Goal: Find specific page/section: Find specific page/section

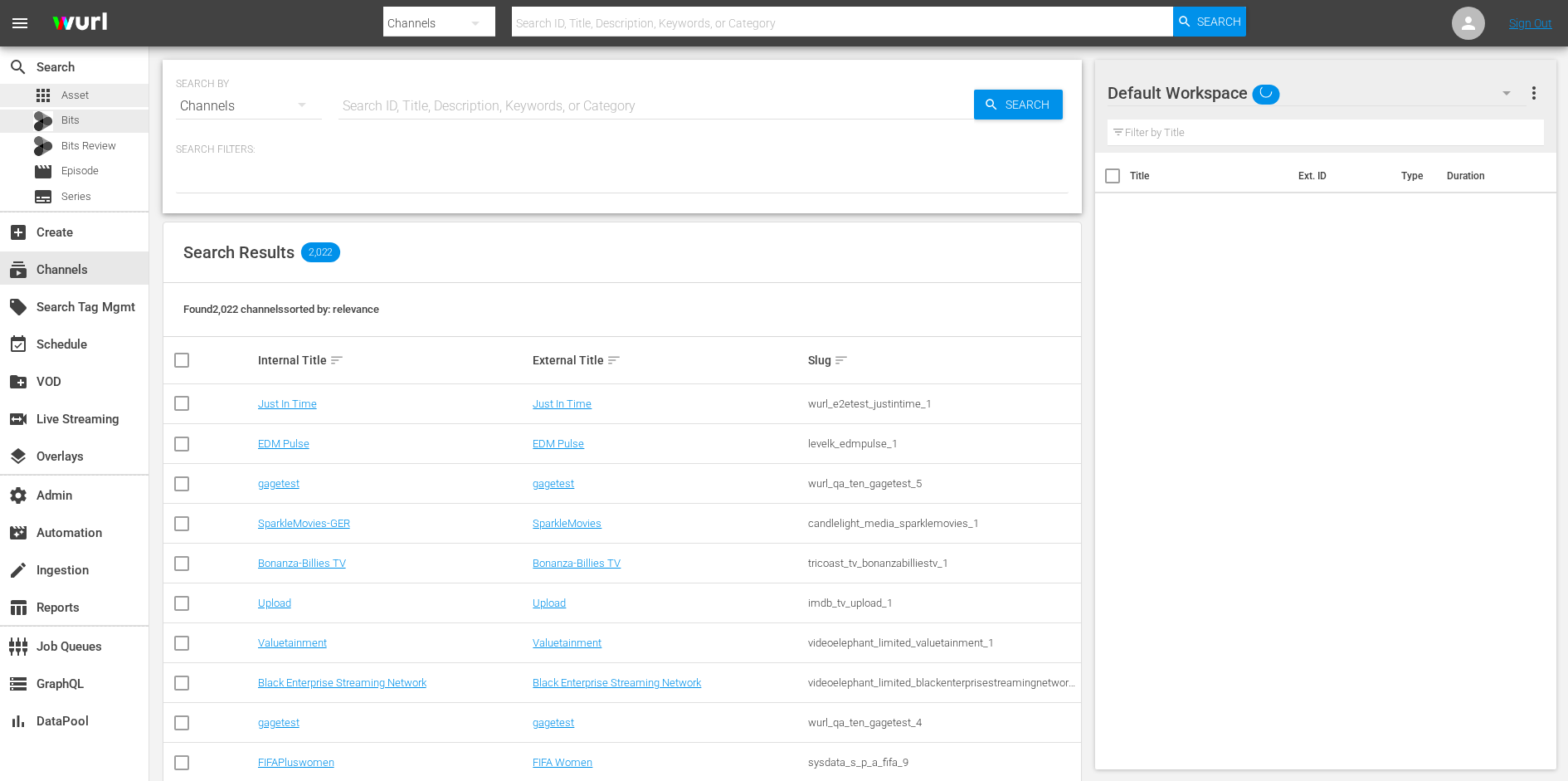
click at [95, 99] on div "apps Asset" at bounding box center [74, 95] width 148 height 24
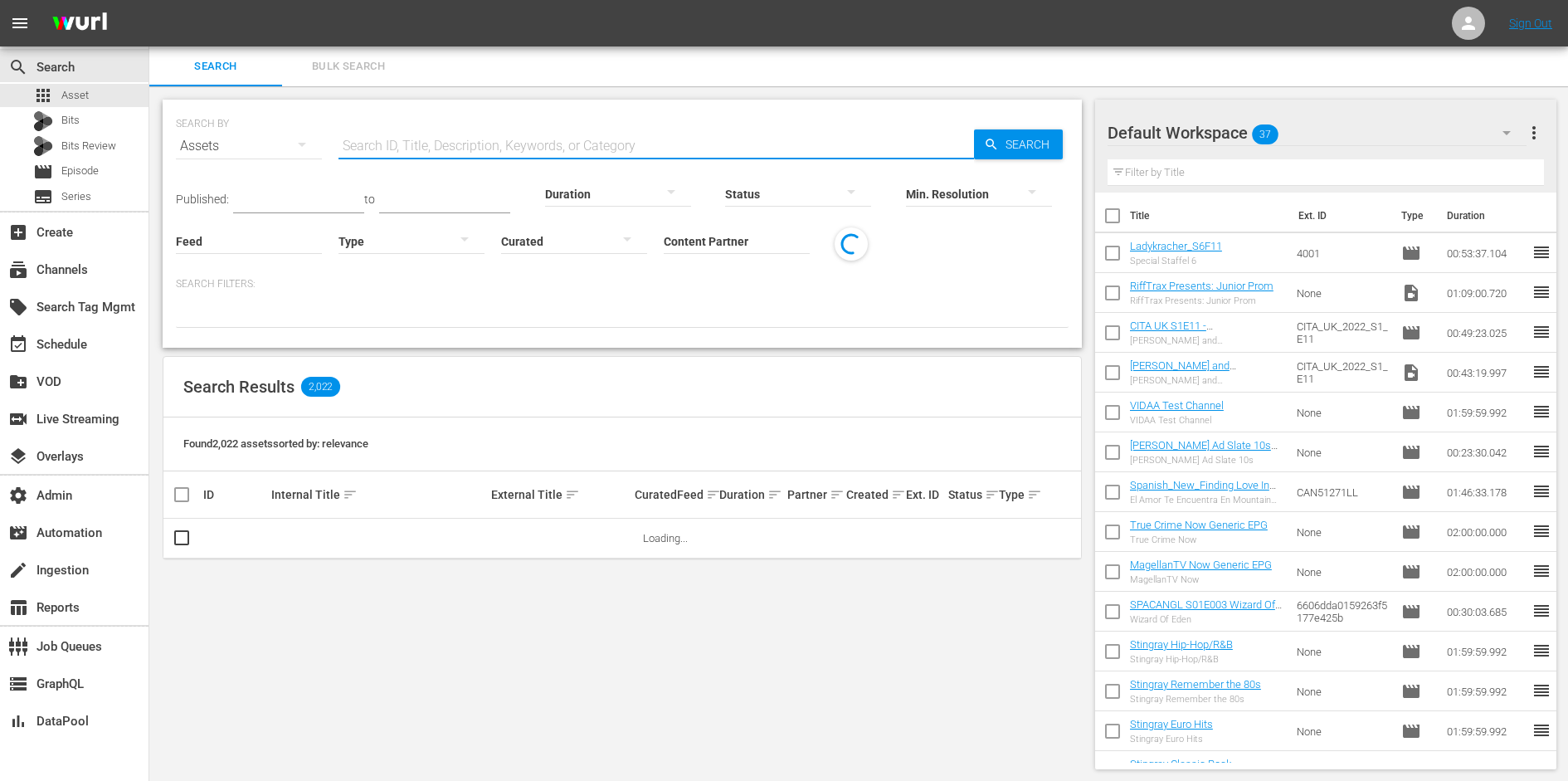
click at [411, 148] on input "text" at bounding box center [656, 146] width 635 height 40
paste input "BTRENG0009"
type input "BTRENG0009"
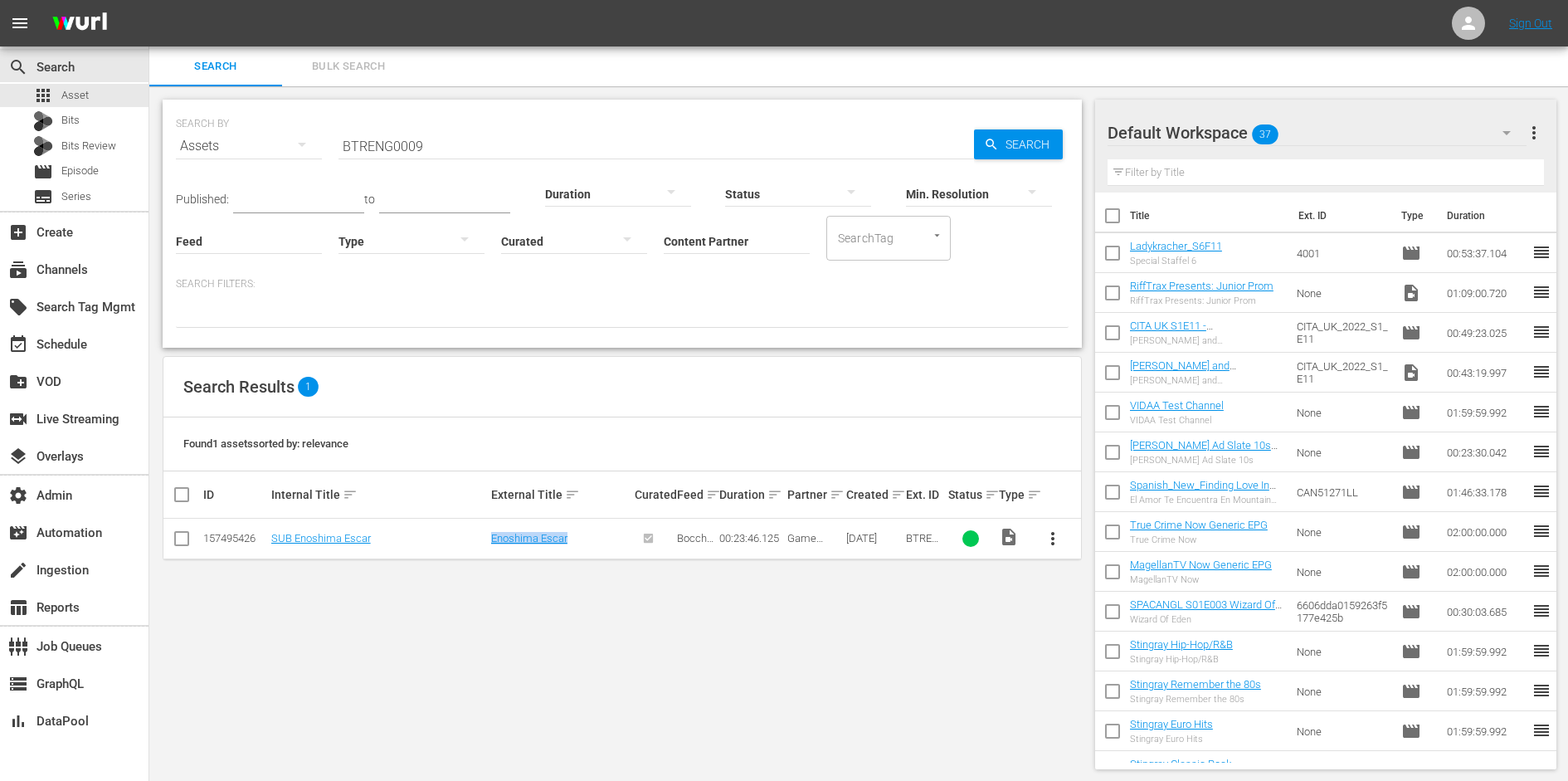
drag, startPoint x: 579, startPoint y: 537, endPoint x: 483, endPoint y: 537, distance: 96.0
click at [483, 537] on tr "157495426 SUB Enoshima Escar Enoshima Escar Bocchi the Rock! 00:23:46.125 Game …" at bounding box center [622, 539] width 918 height 40
copy tr "Enoshima Escar"
click at [538, 543] on link "Enoshima Escar" at bounding box center [529, 538] width 77 height 13
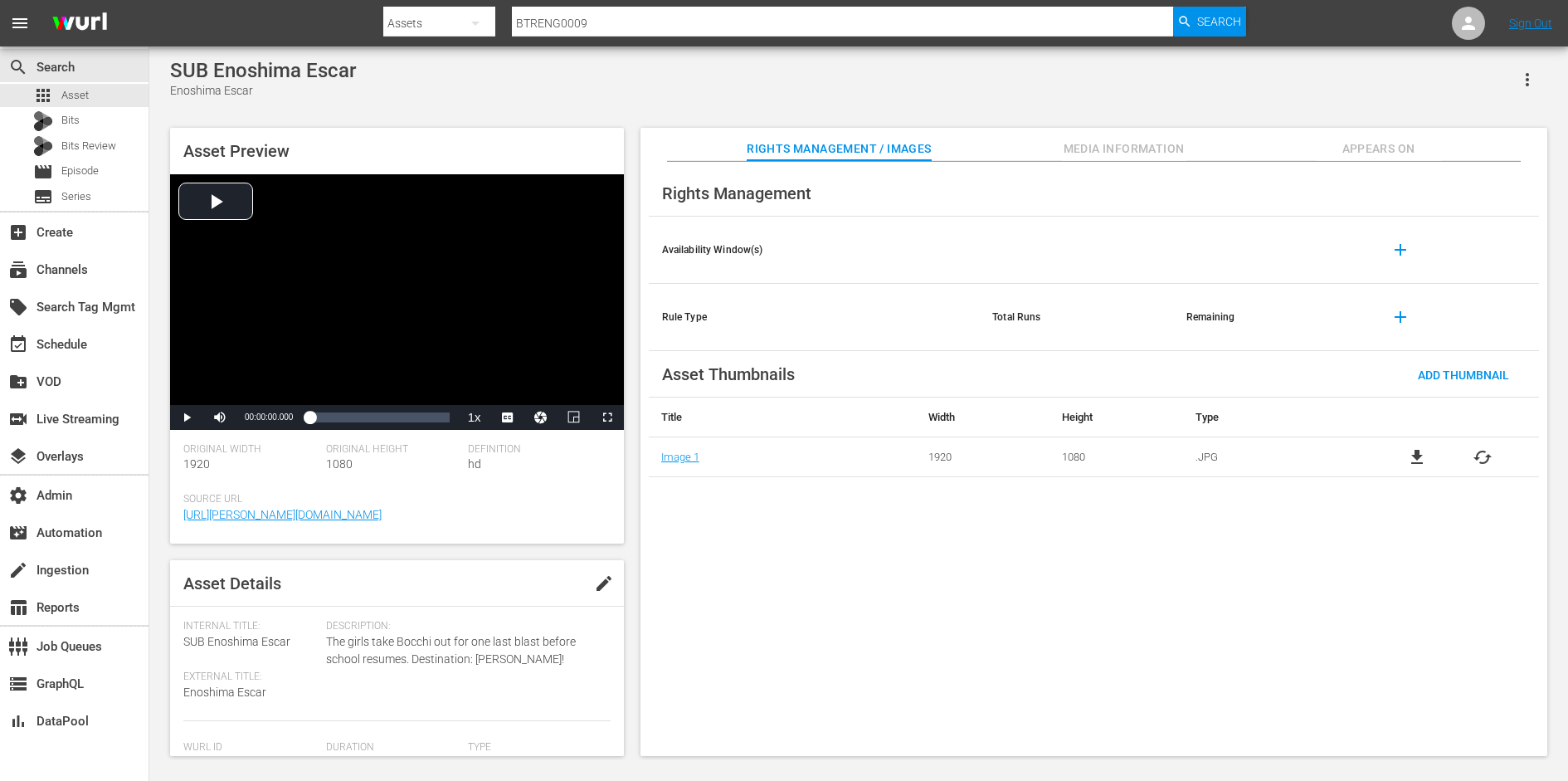
click at [1363, 142] on span "Appears On" at bounding box center [1379, 148] width 125 height 21
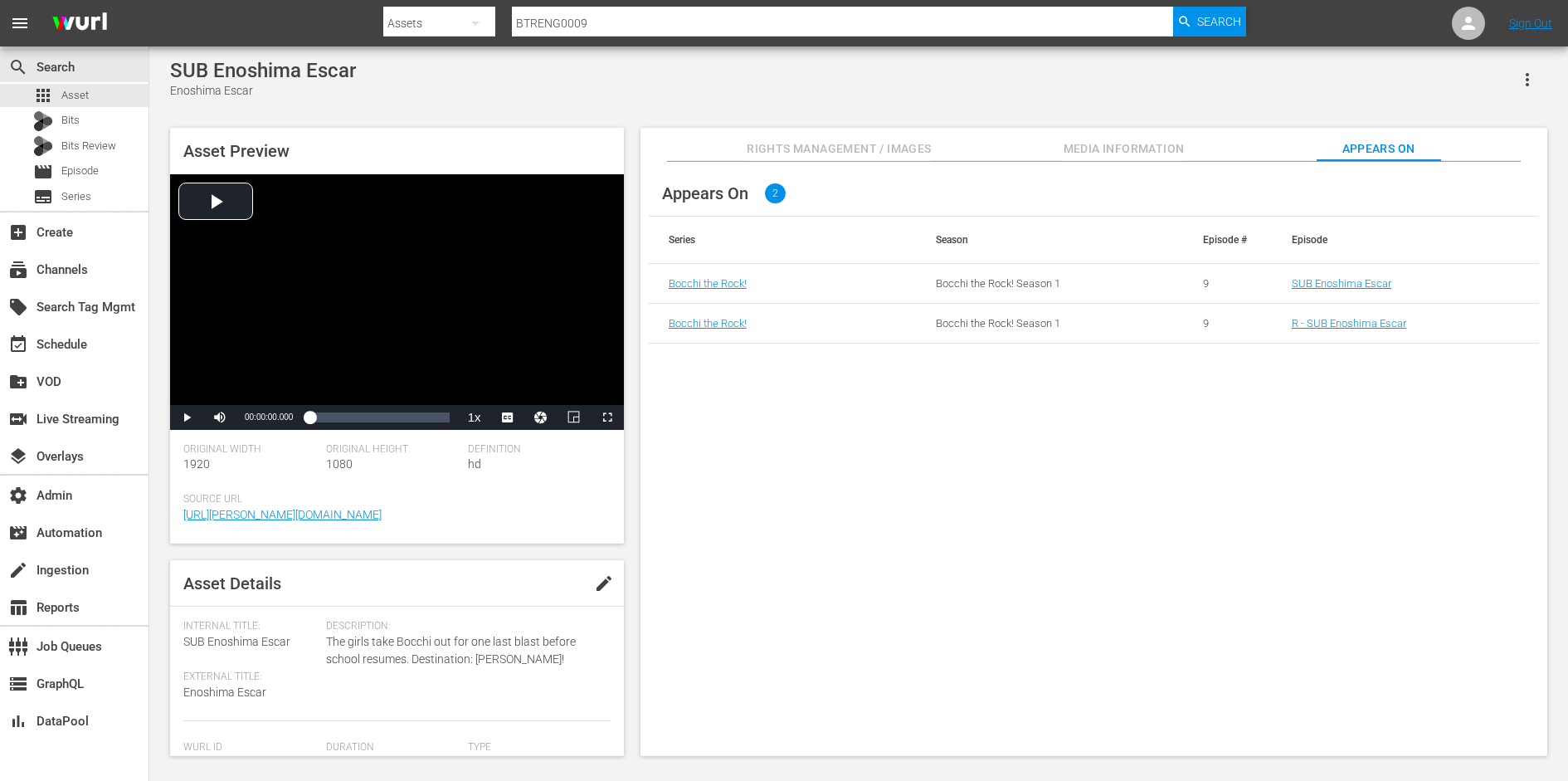
click at [1328, 275] on td "SUB Enoshima Escar" at bounding box center [1405, 283] width 267 height 40
click at [1328, 283] on link "SUB Enoshima Escar" at bounding box center [1342, 283] width 99 height 13
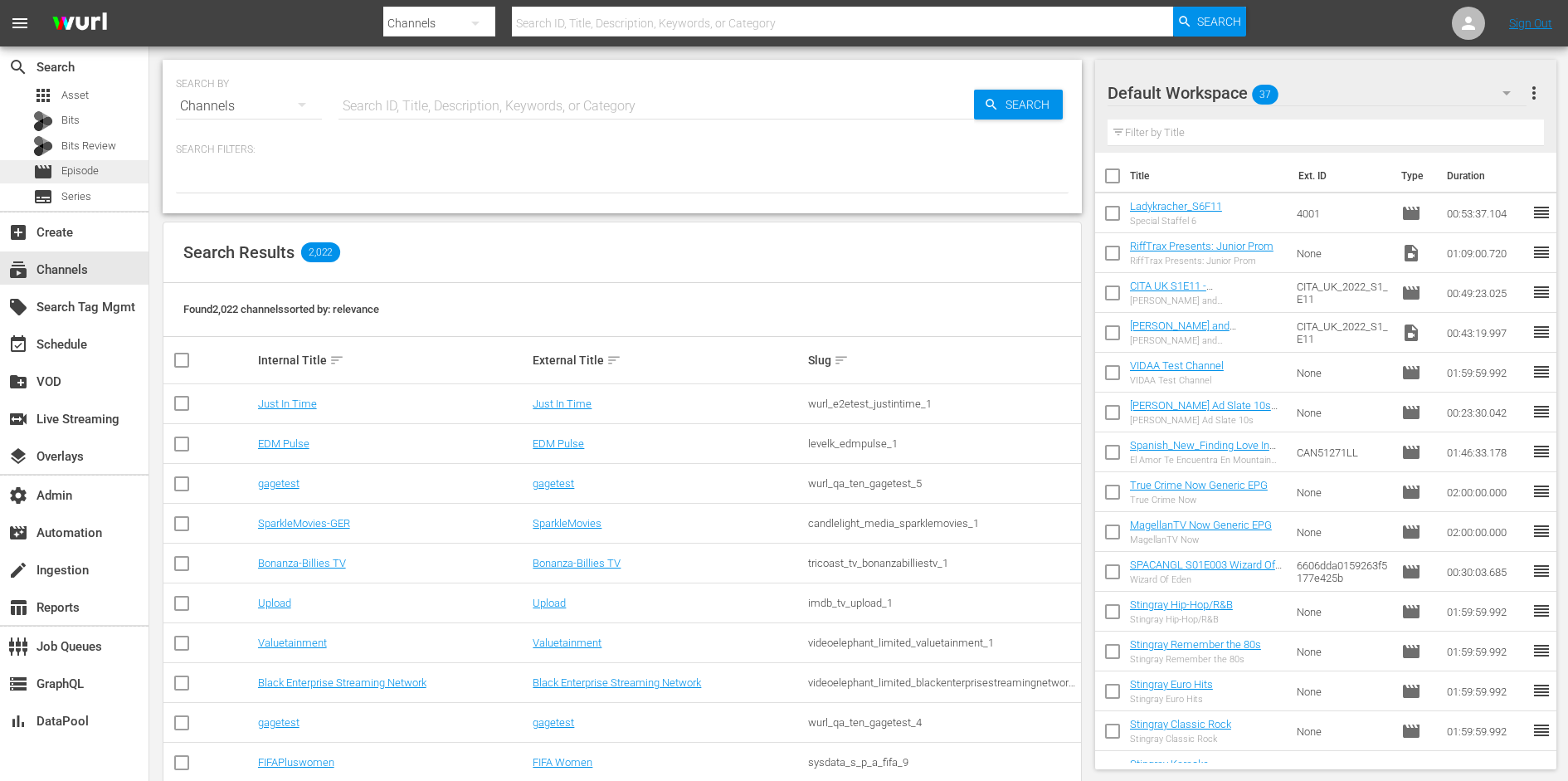
click at [89, 170] on span "Episode" at bounding box center [80, 171] width 37 height 17
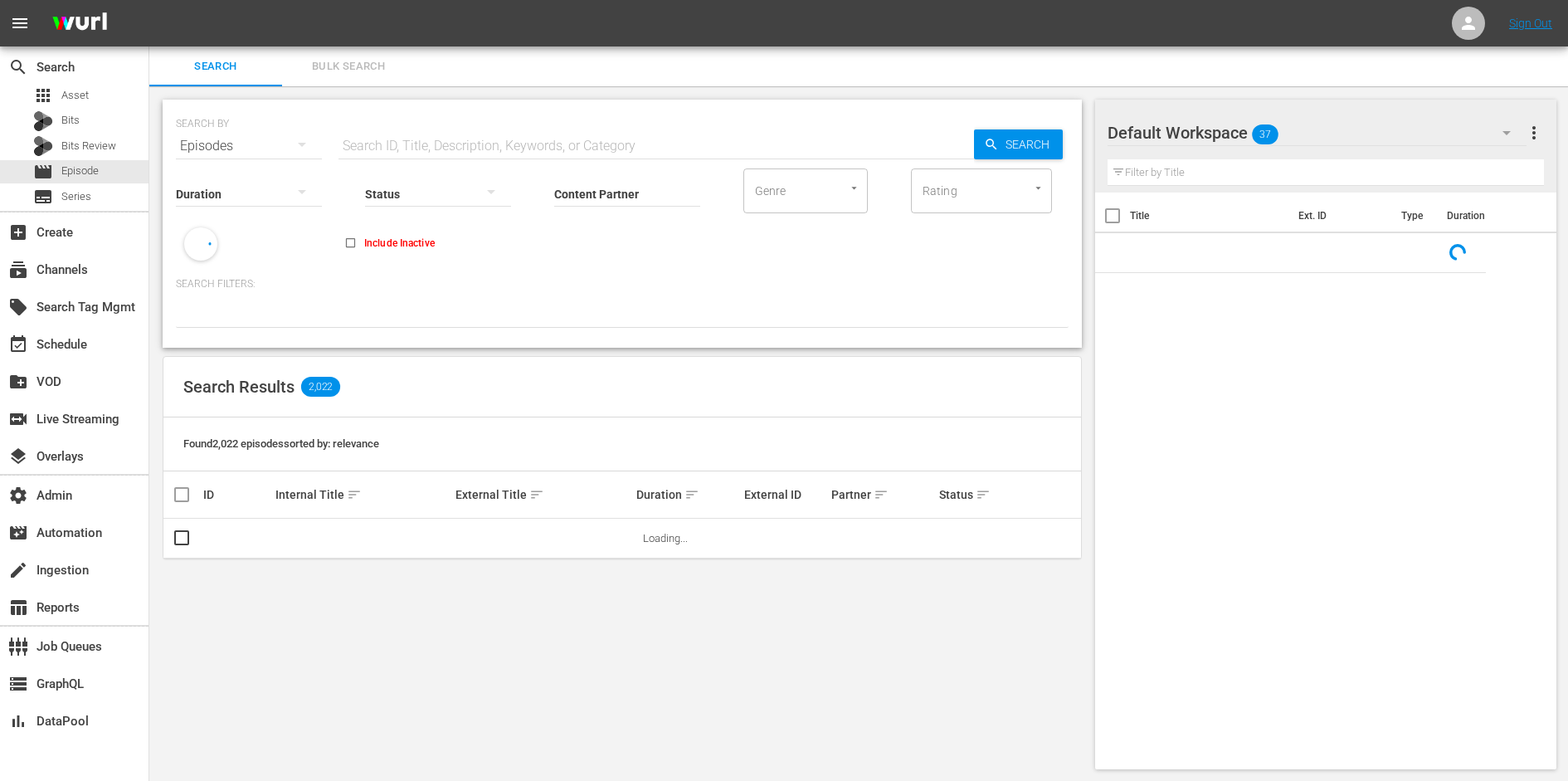
click at [406, 145] on input "text" at bounding box center [656, 146] width 635 height 40
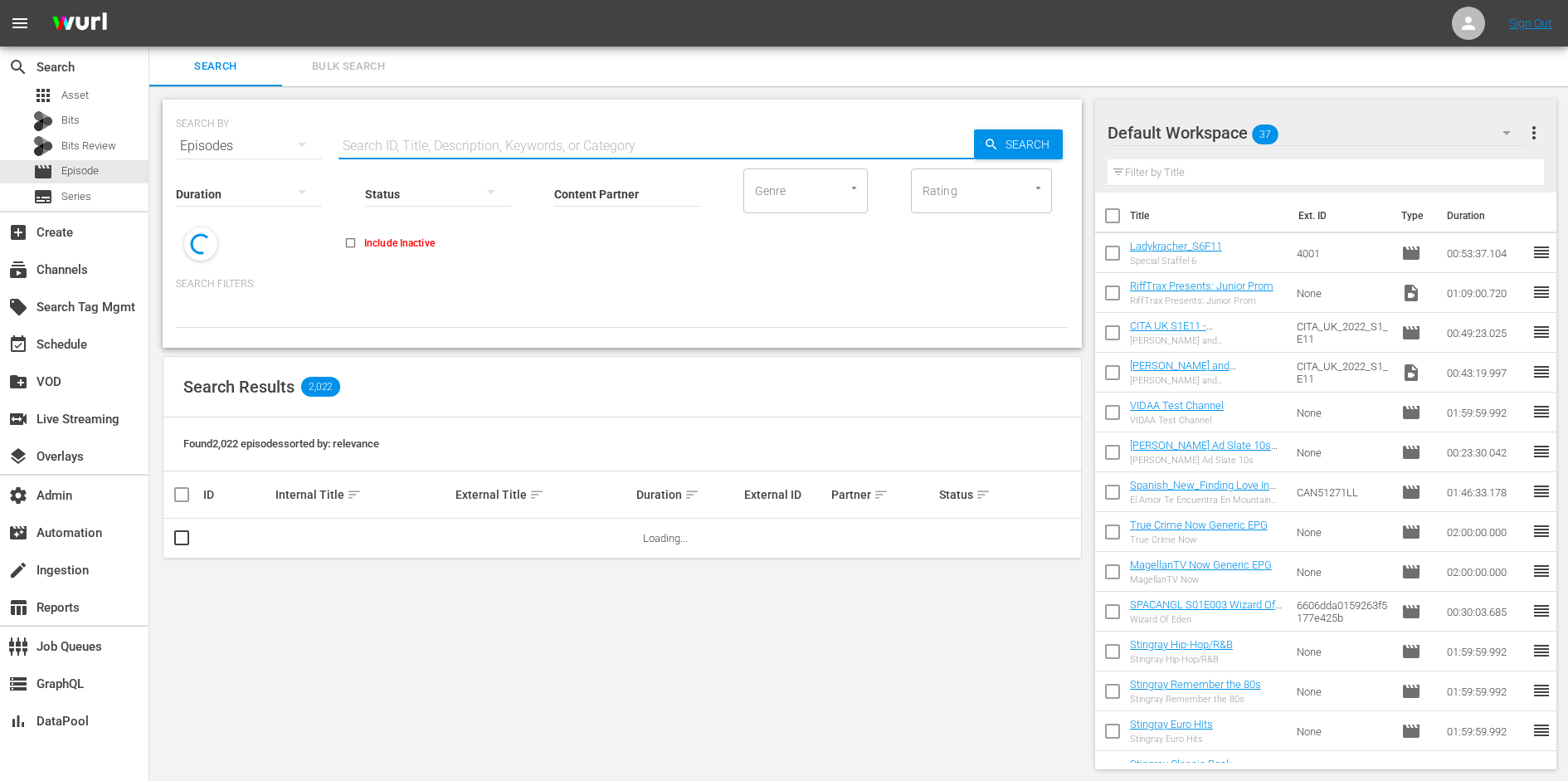
paste input "TOKENG0024"
type input "TOKENG0024"
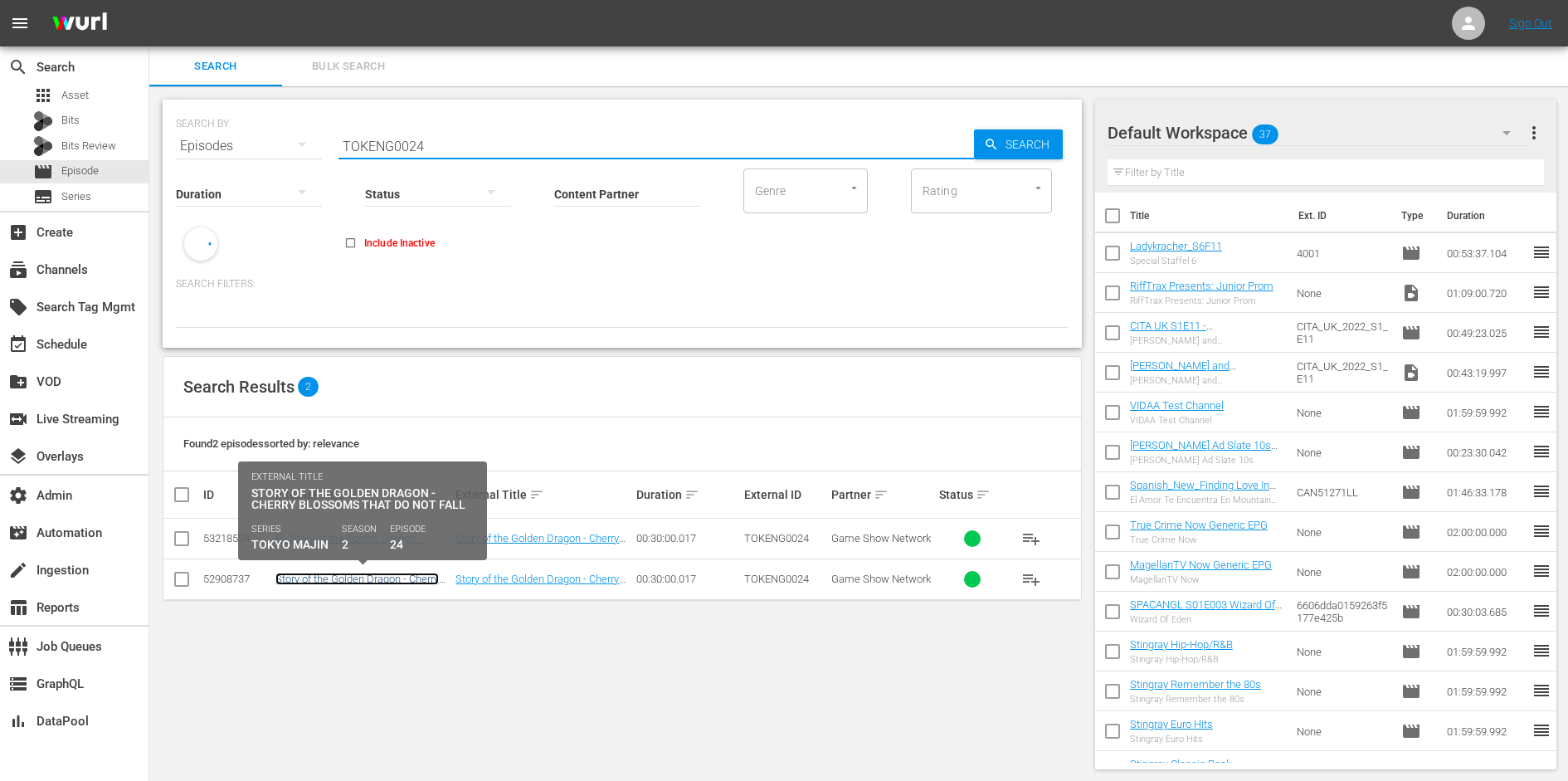
click at [370, 579] on link "Story of the Golden Dragon - Cherry Blossoms That Do Not Fall" at bounding box center [357, 586] width 163 height 25
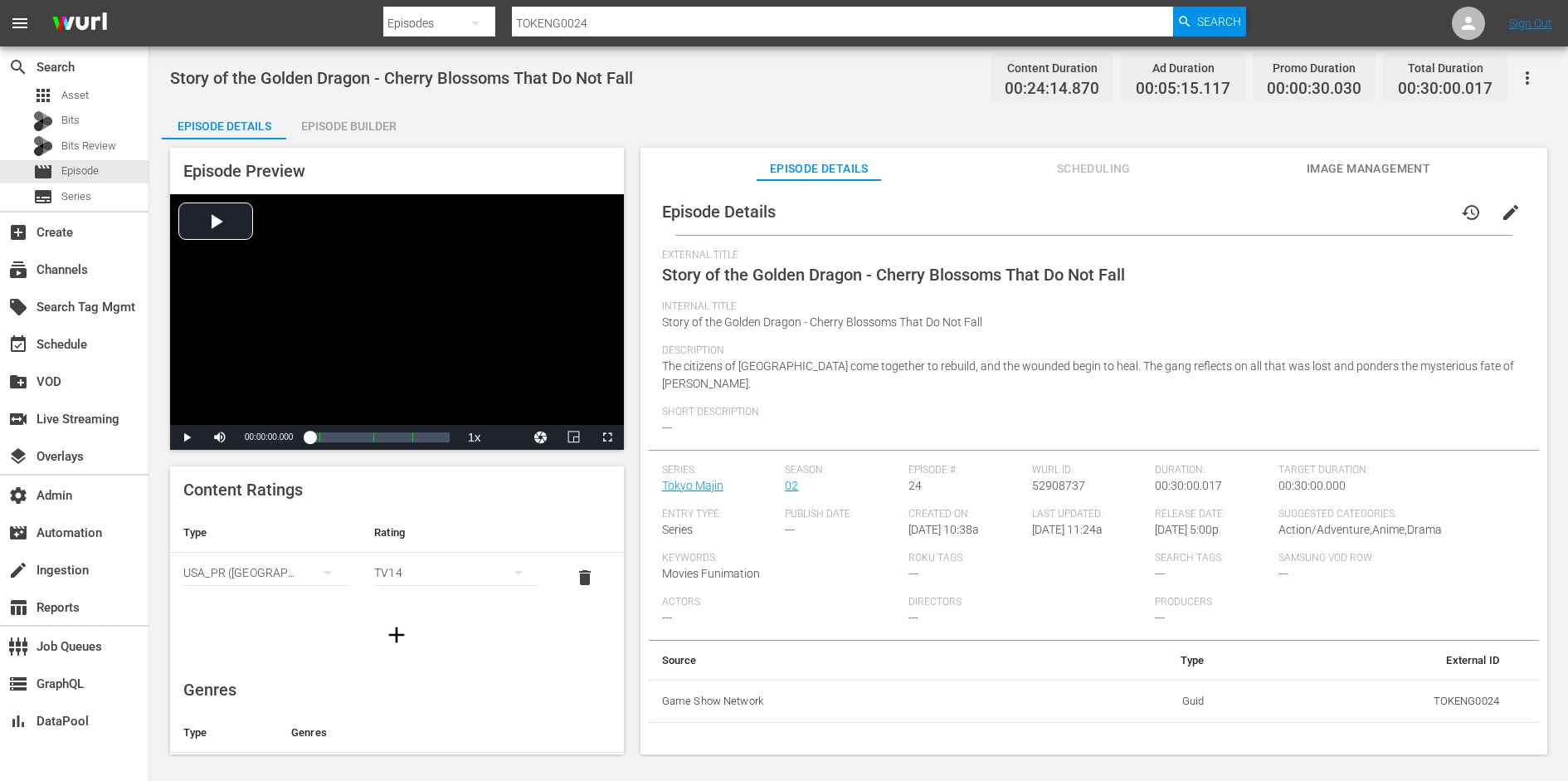
click at [430, 70] on span "Story of the Golden Dragon - Cherry Blossoms That Do Not Fall" at bounding box center [402, 78] width 463 height 20
copy span "Story of the Golden Dragon - Cherry Blossoms That Do Not Fall"
click at [1077, 185] on div "Episode Details history edit External Title Story of the Golden Dragon - Cherry…" at bounding box center [1094, 475] width 907 height 590
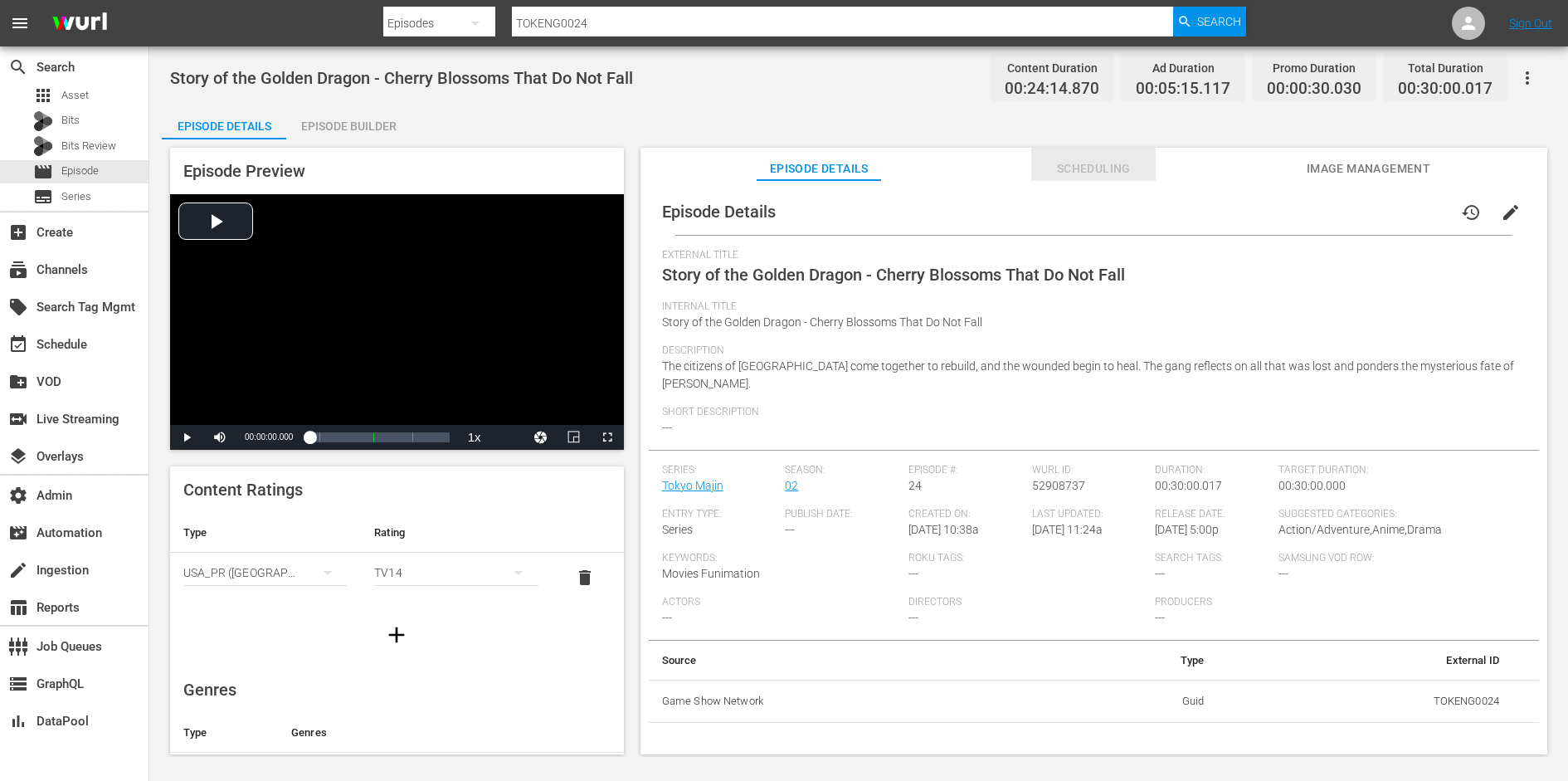
click at [1083, 163] on span "Scheduling" at bounding box center [1094, 169] width 125 height 21
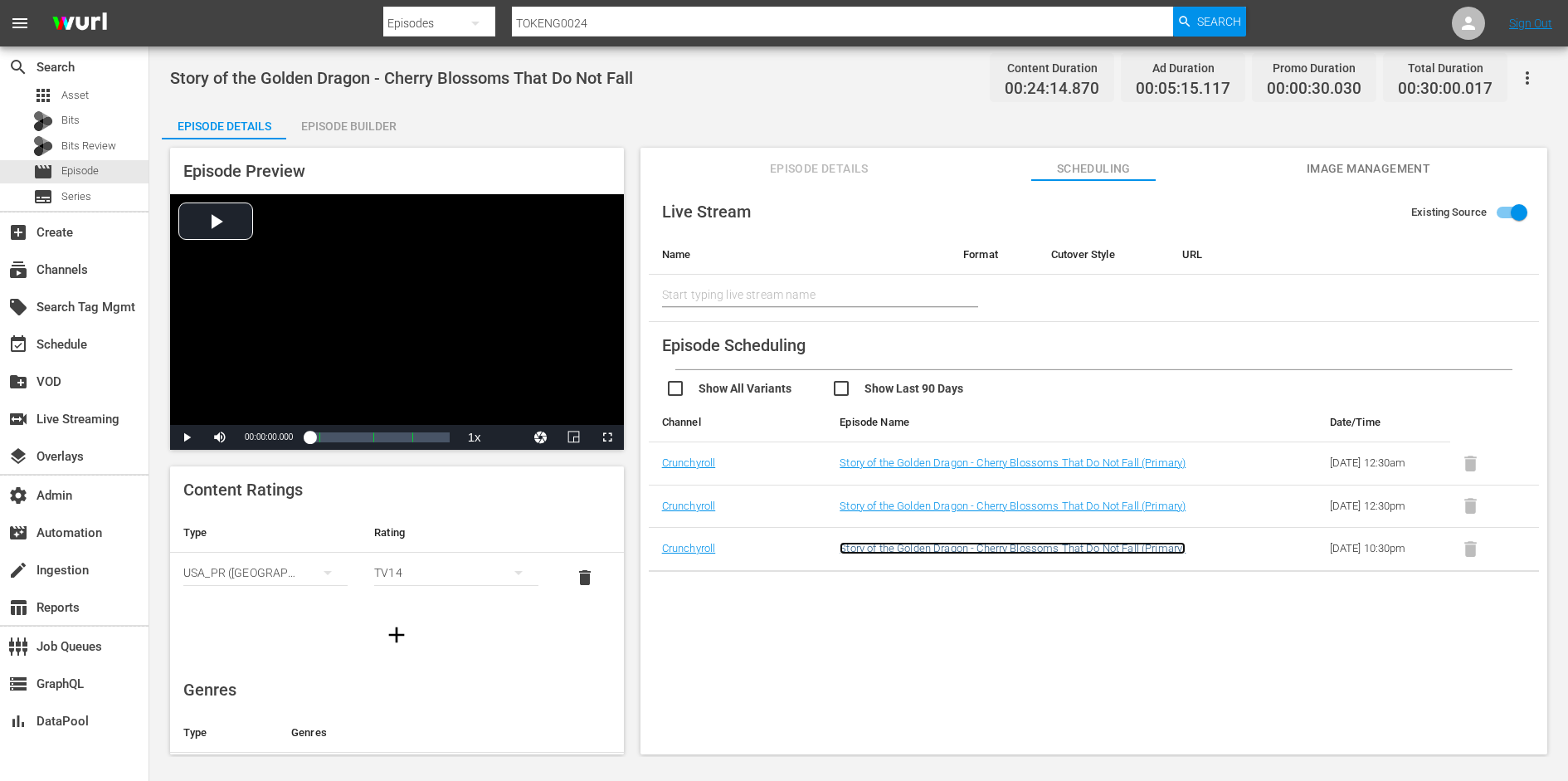
click at [971, 551] on link "Story of the Golden Dragon - Cherry Blossoms That Do Not Fall (Primary)" at bounding box center [1013, 548] width 346 height 13
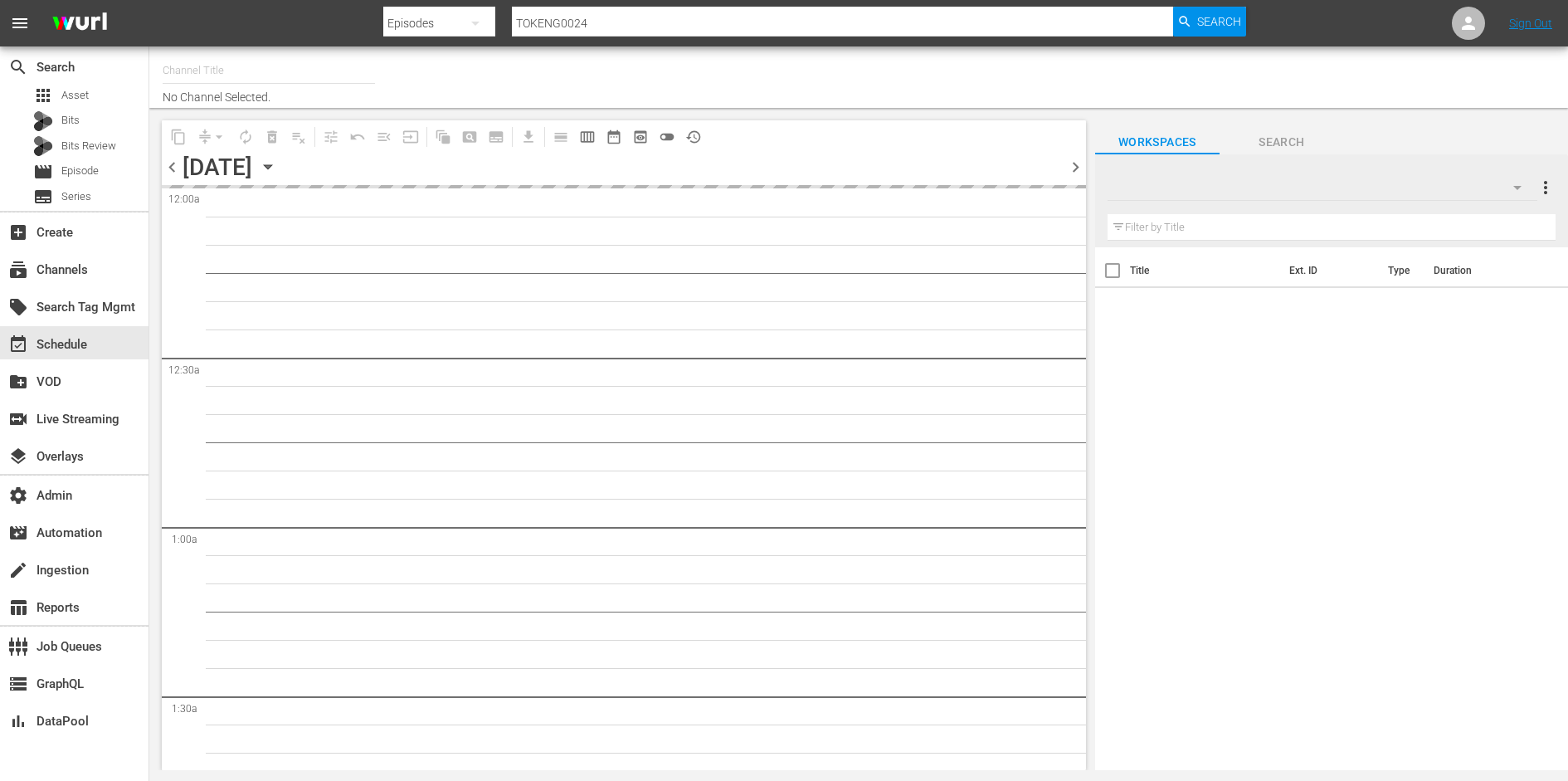
type input "Crunchyroll (Samsung) (1467)"
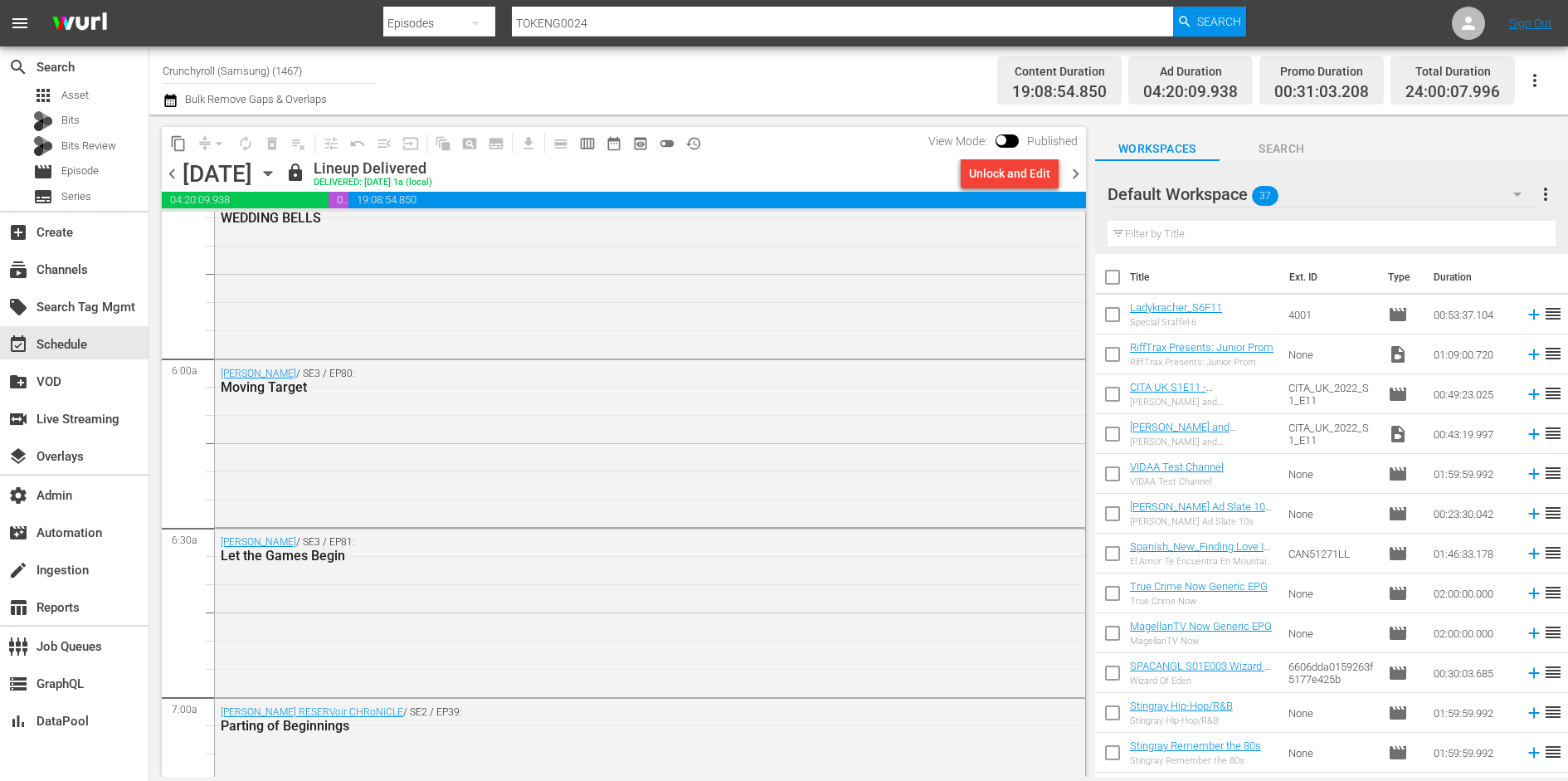
scroll to position [2030, 0]
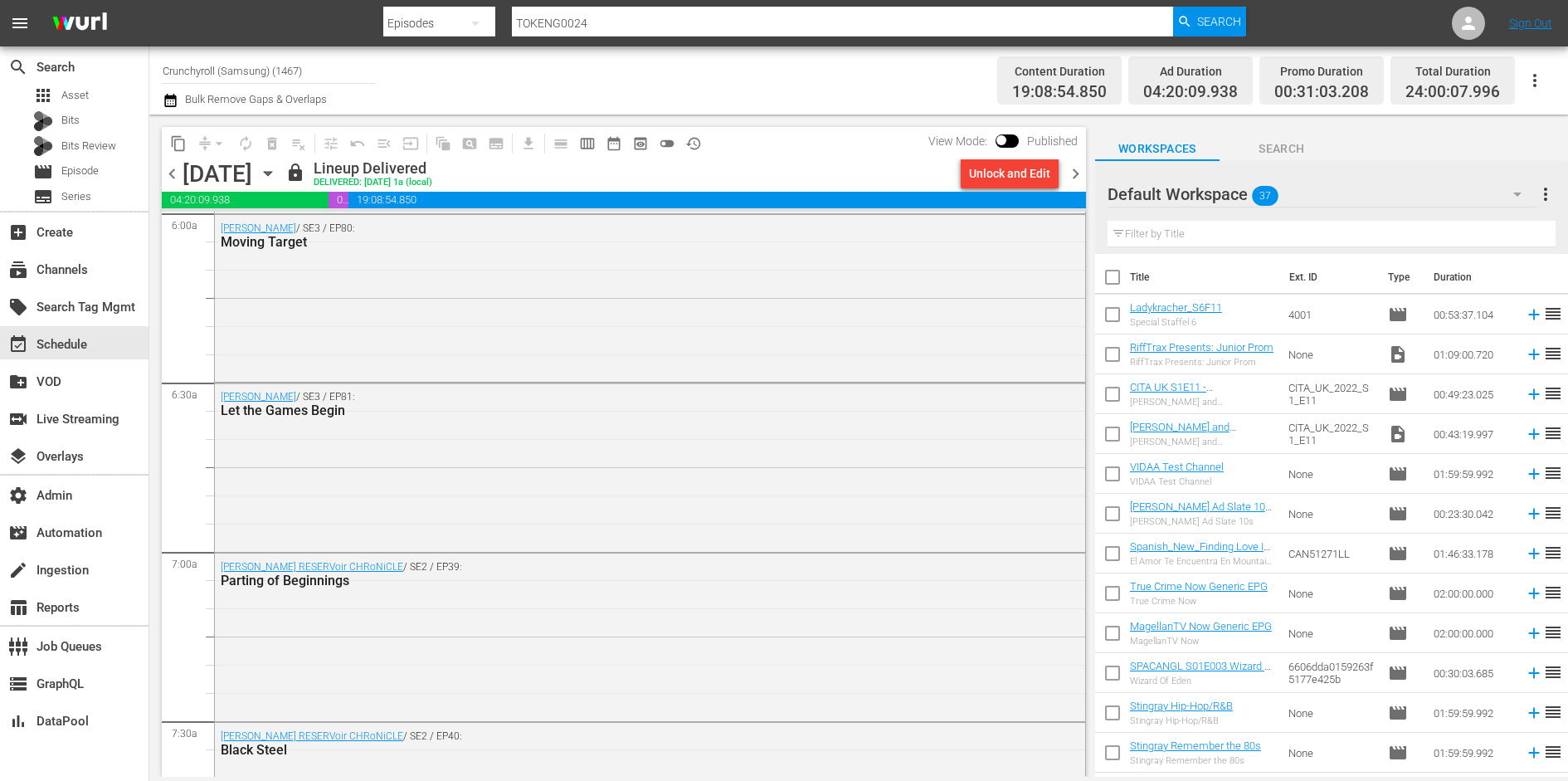
click at [1074, 177] on span "chevron_right" at bounding box center [1076, 174] width 21 height 21
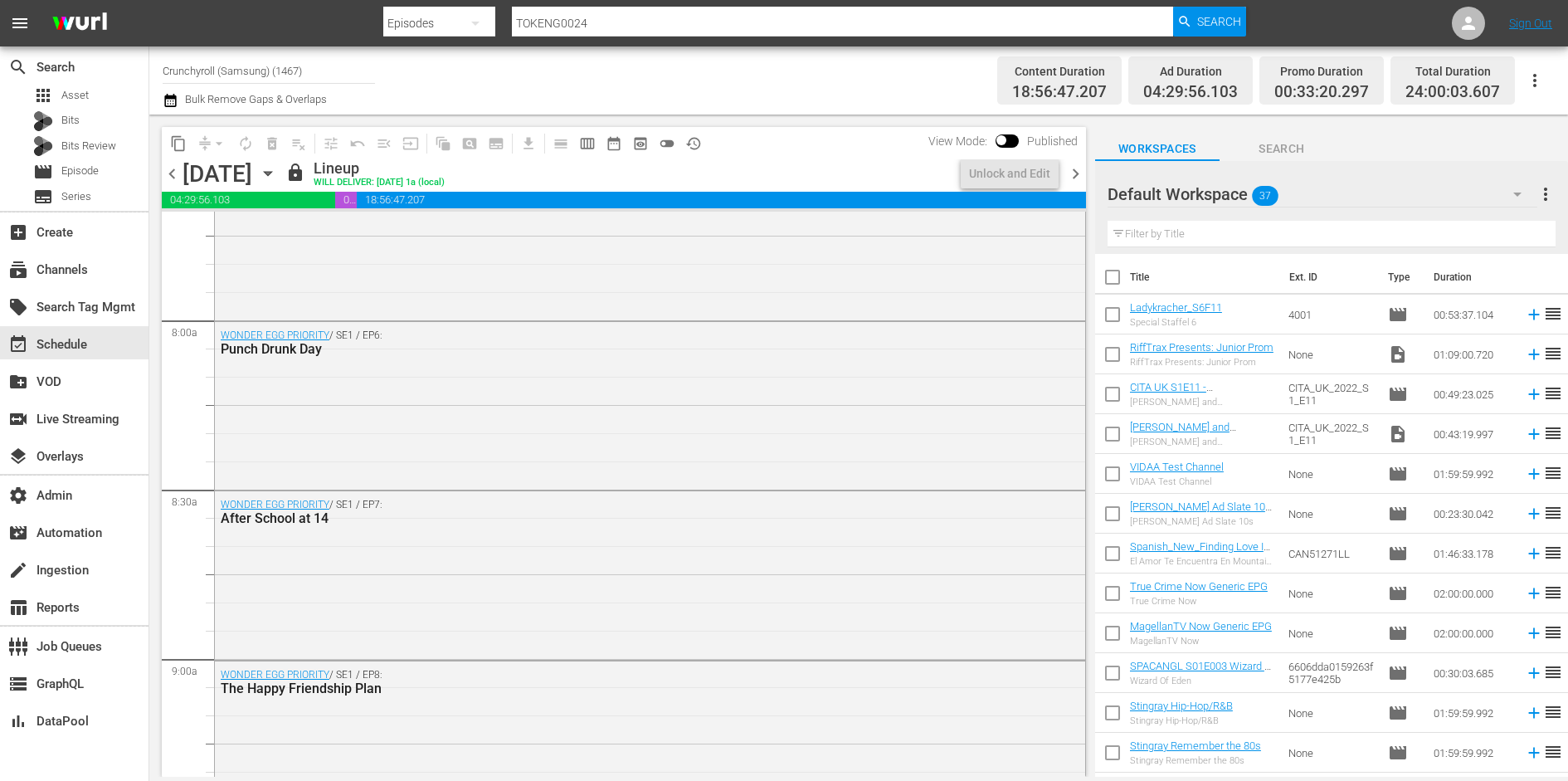
scroll to position [2850, 0]
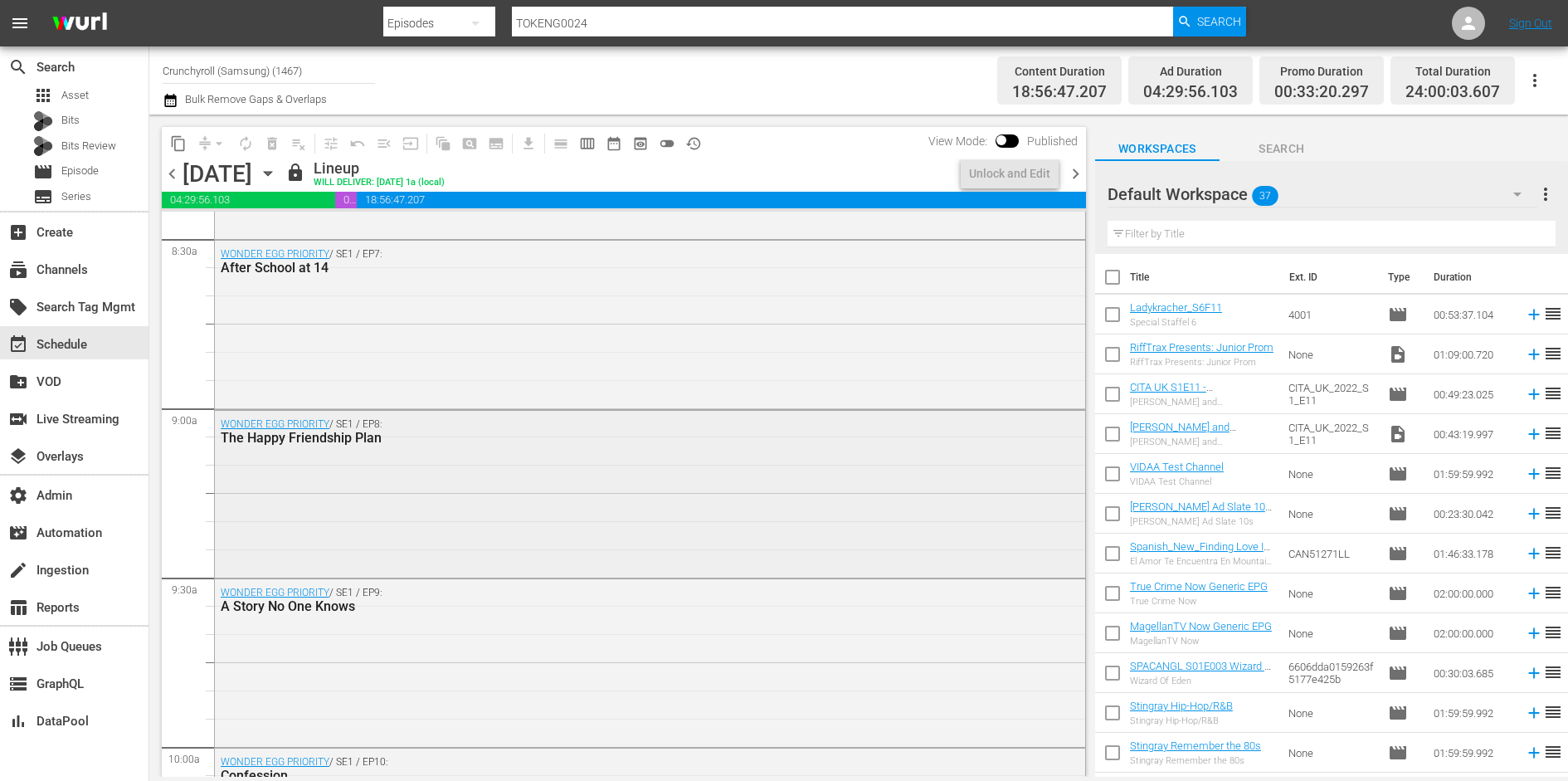
click at [746, 473] on div "WONDER EGG PRIORITY / SE1 / EP8: The Happy Friendship Plan" at bounding box center [650, 493] width 870 height 164
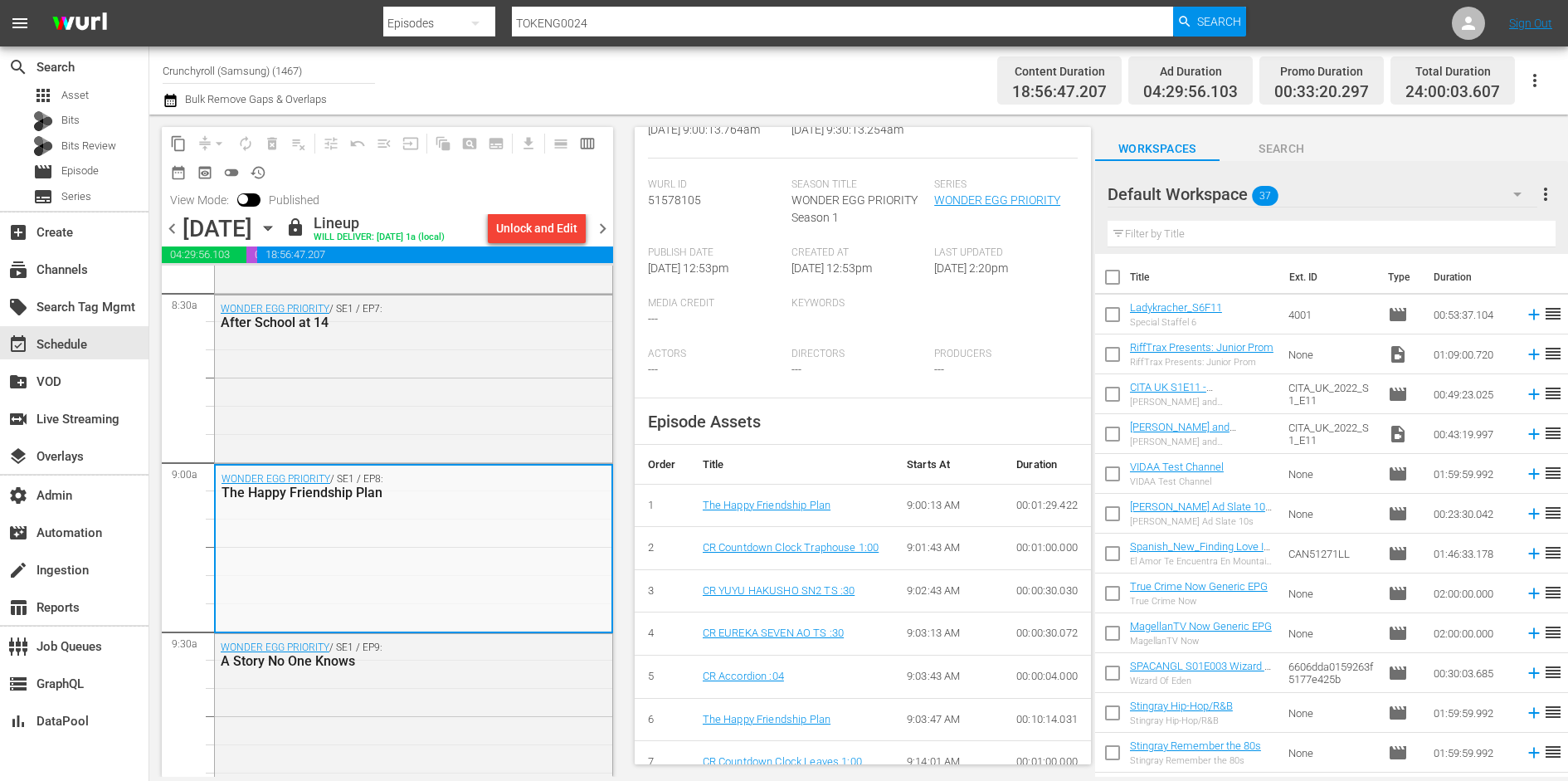
scroll to position [0, 0]
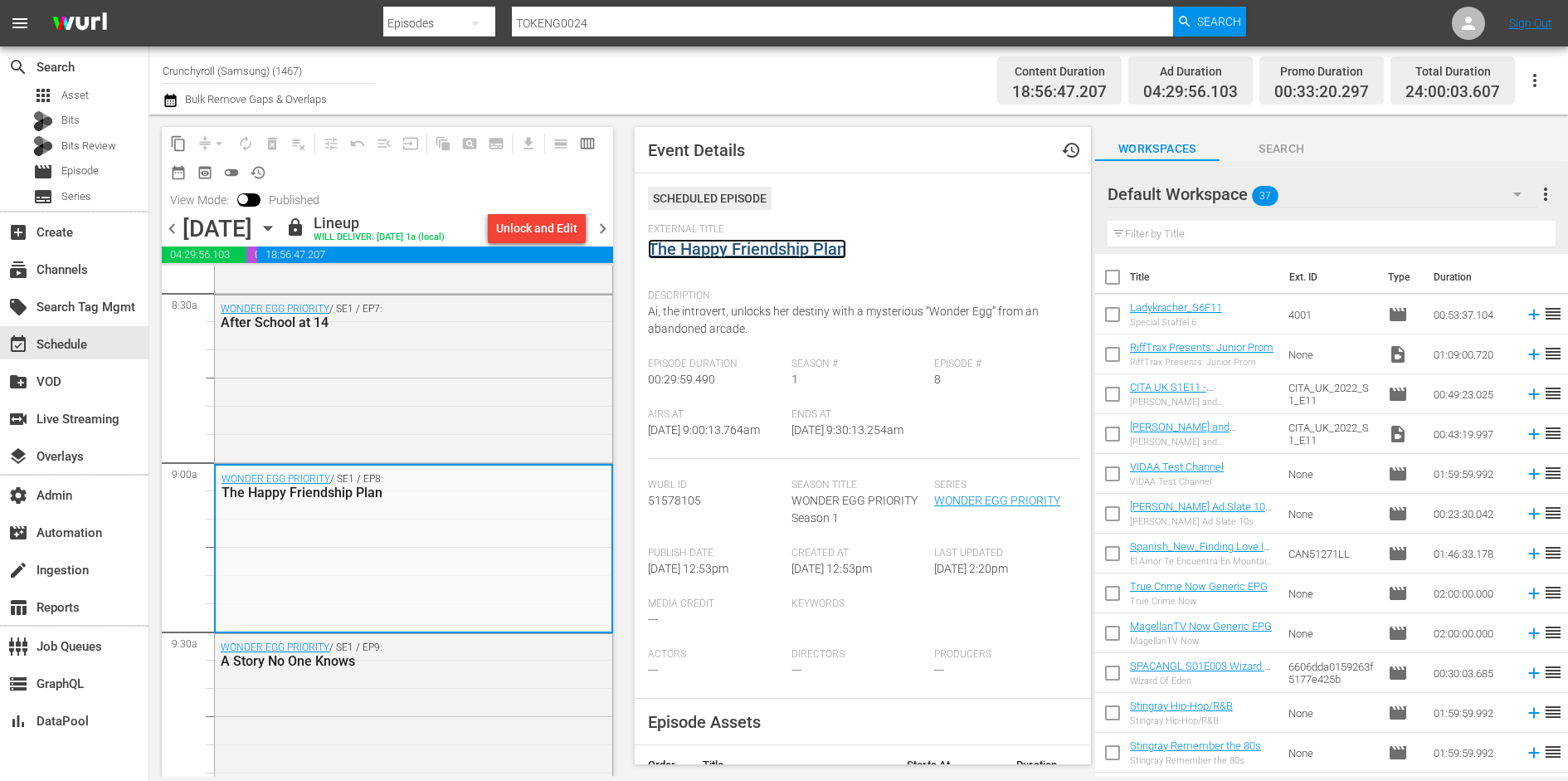
click at [744, 247] on link "The Happy Friendship Plan" at bounding box center [747, 249] width 198 height 20
click at [247, 197] on input "checkbox" at bounding box center [243, 202] width 35 height 12
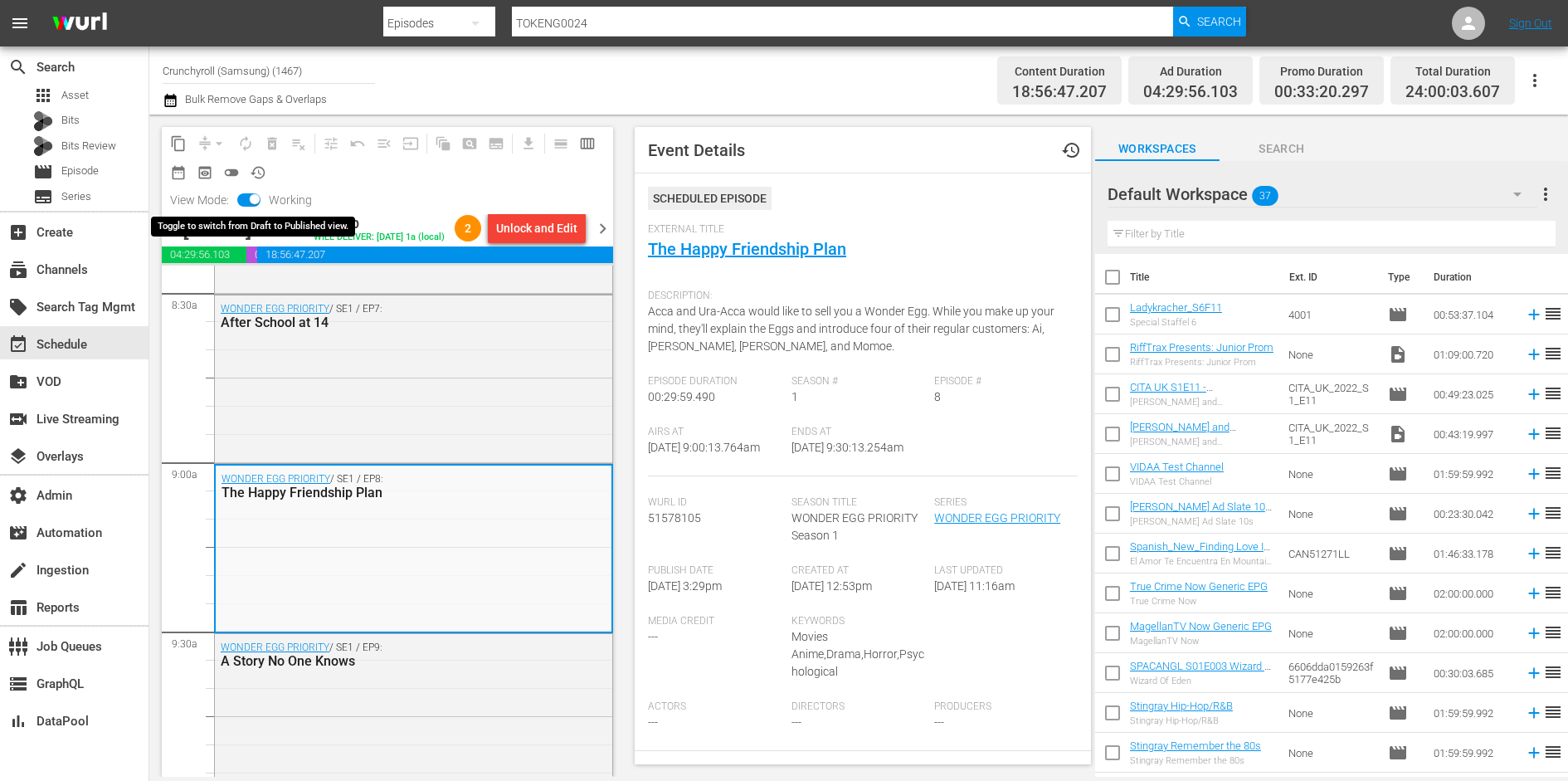
click at [253, 200] on input "checkbox" at bounding box center [254, 202] width 35 height 12
checkbox input "false"
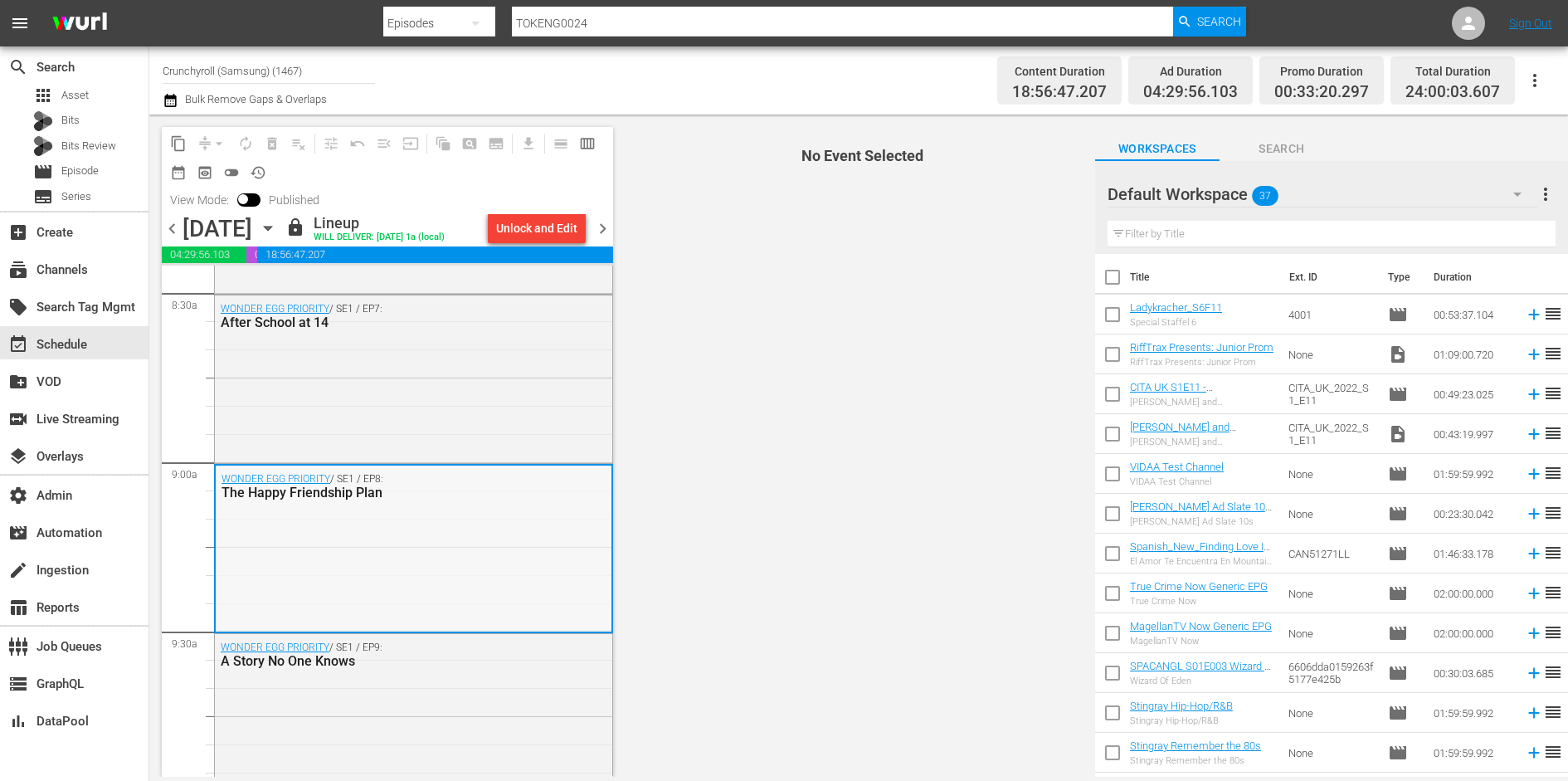
click at [497, 574] on div "WONDER EGG PRIORITY / SE1 / EP8: The Happy Friendship Plan" at bounding box center [414, 548] width 396 height 164
click at [498, 413] on div "WONDER EGG PRIORITY / SE1 / EP7: After School at 14" at bounding box center [414, 377] width 398 height 164
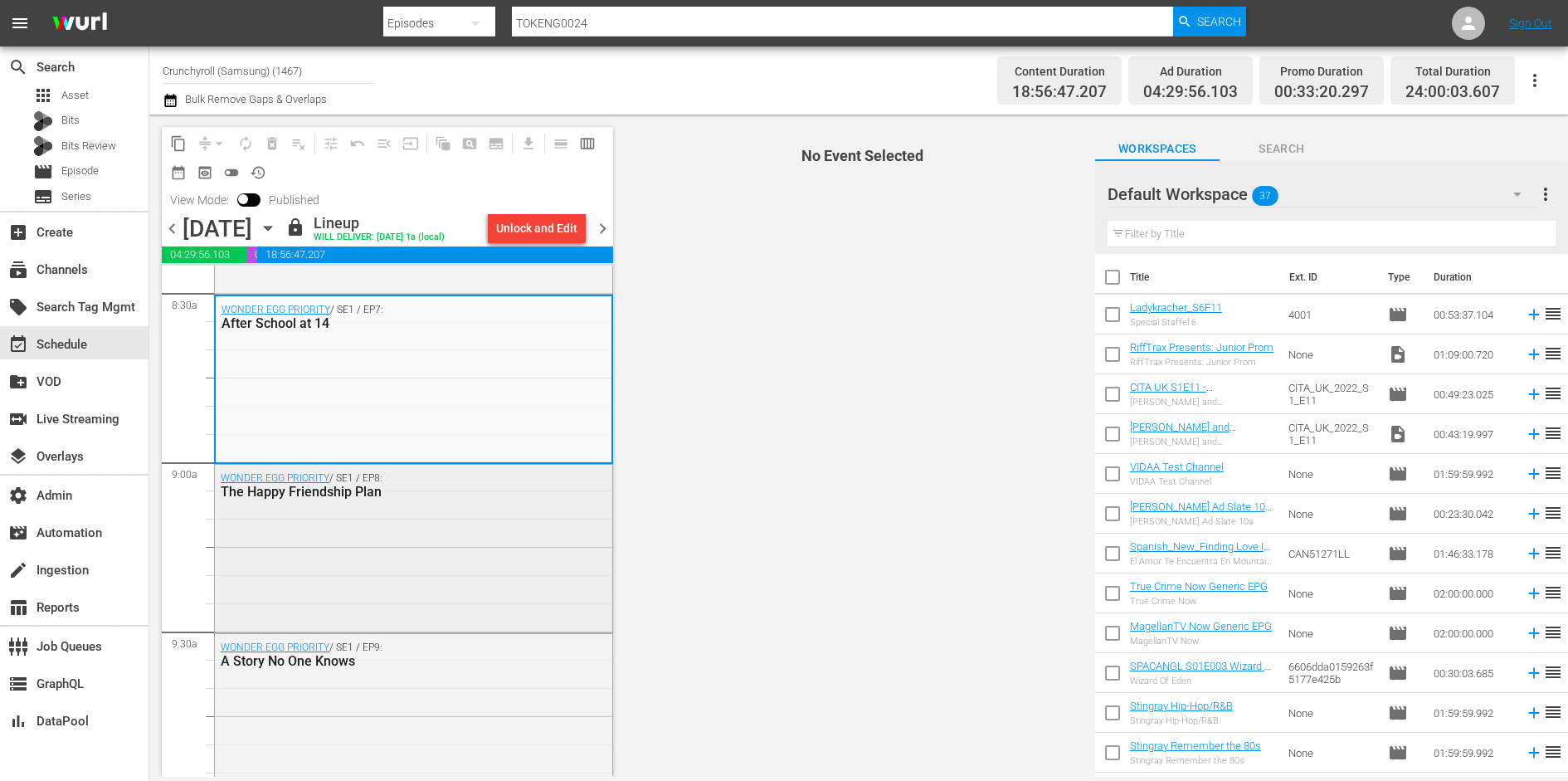
scroll to position [2742, 0]
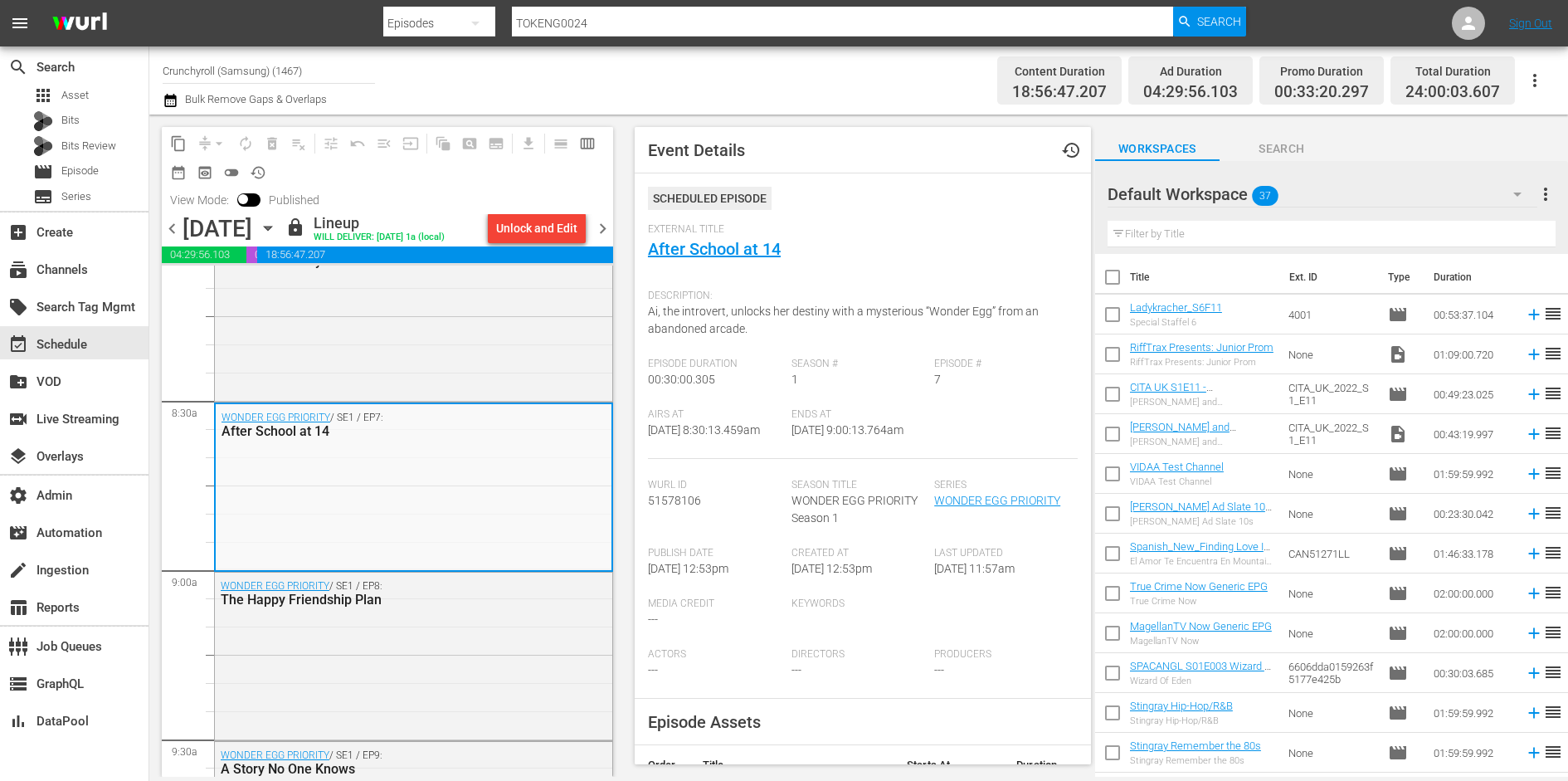
click at [1541, 84] on icon "button" at bounding box center [1535, 81] width 20 height 20
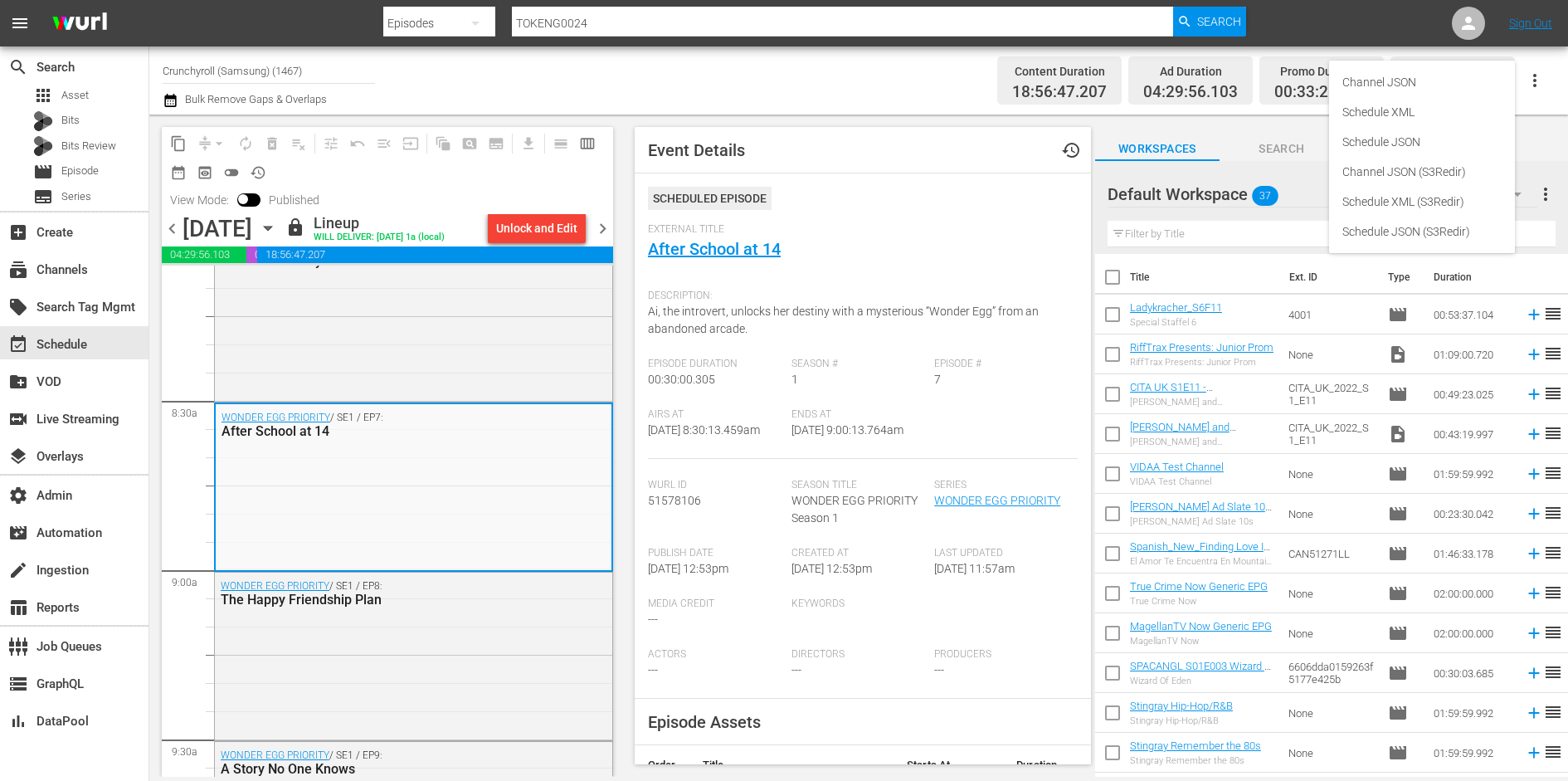
click at [1541, 84] on icon "button" at bounding box center [1535, 81] width 20 height 20
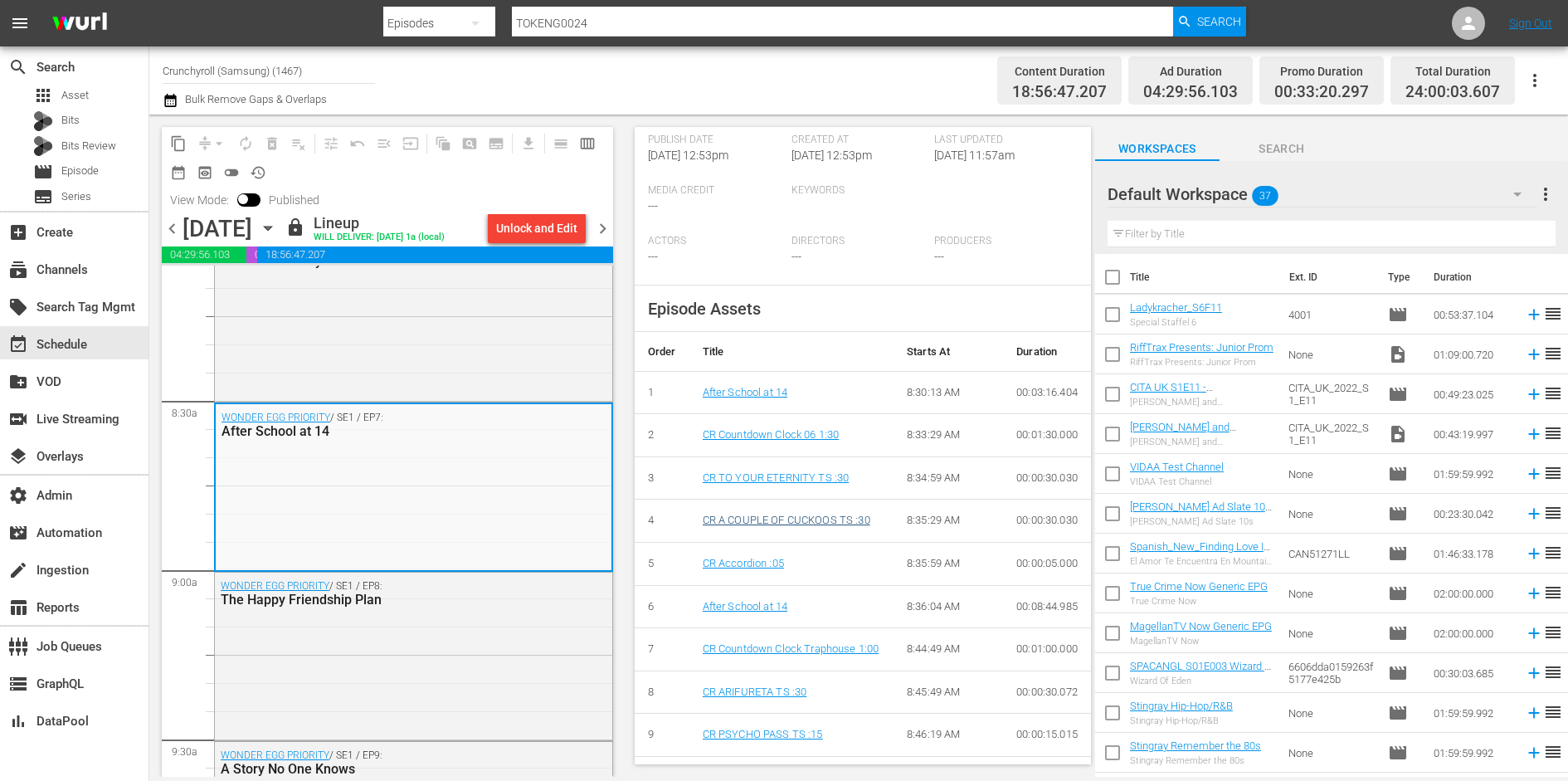
scroll to position [0, 0]
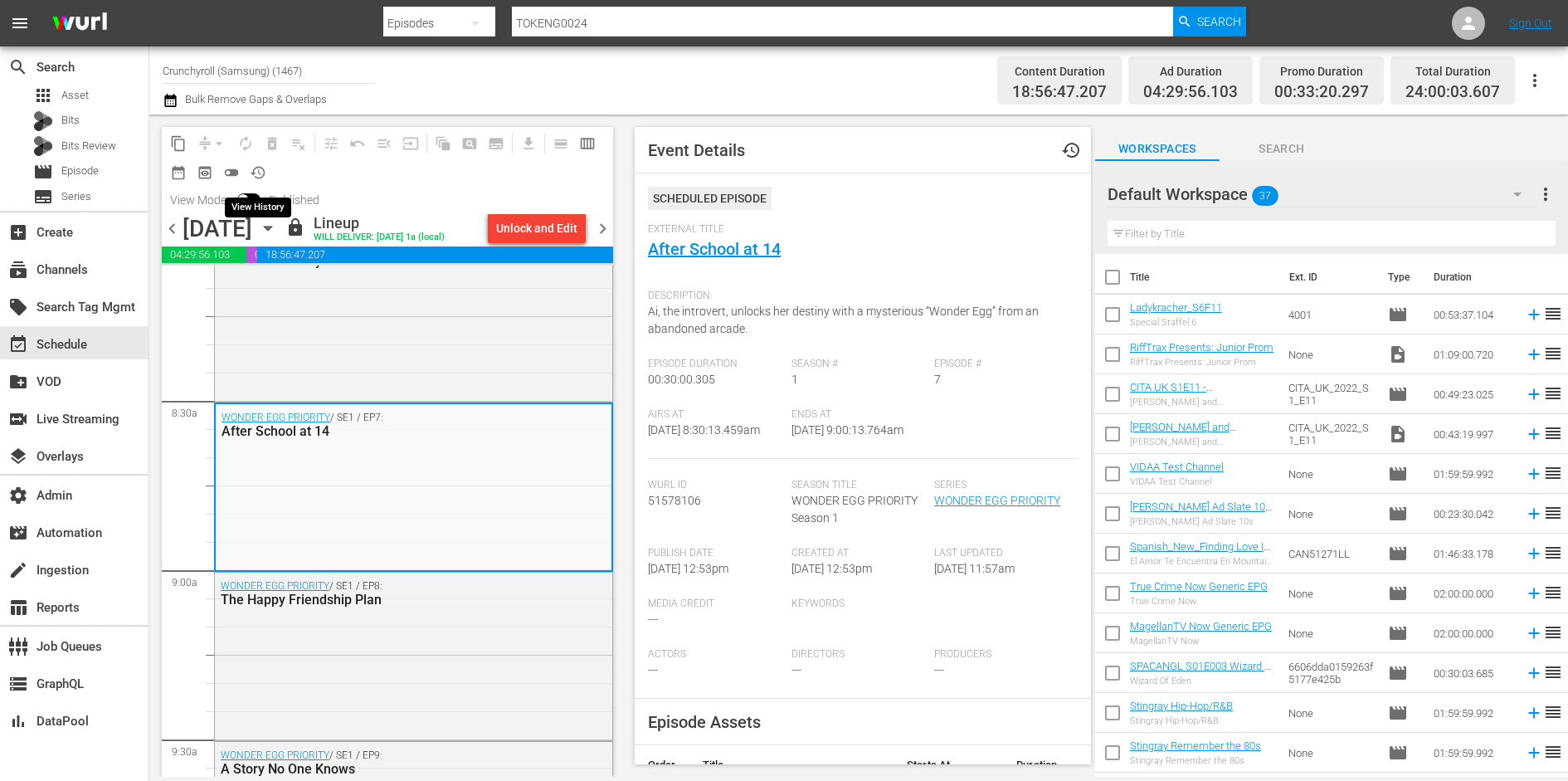
click at [255, 171] on span "history_outlined" at bounding box center [258, 173] width 17 height 17
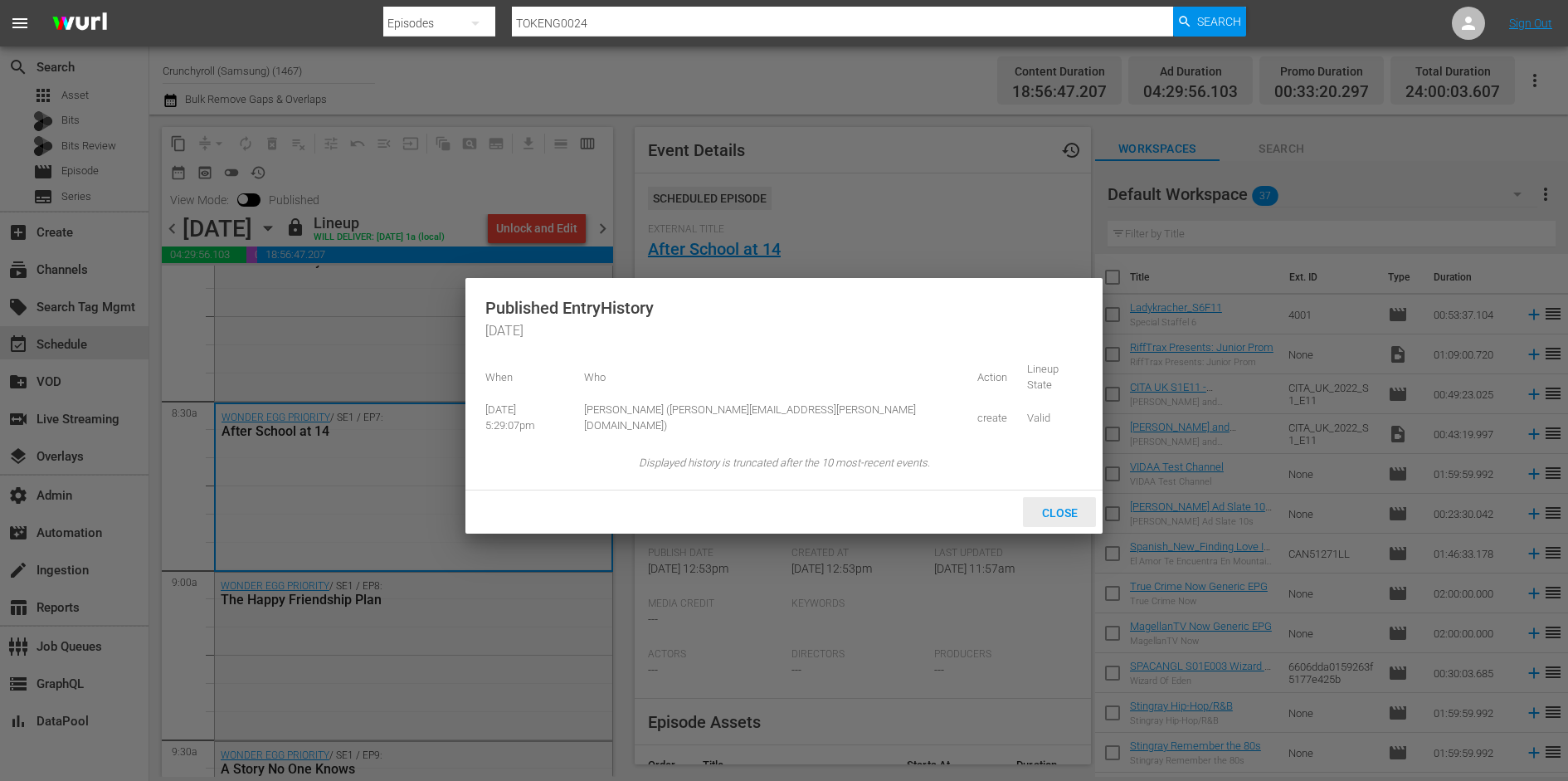
click at [1067, 506] on span "Close" at bounding box center [1060, 513] width 62 height 13
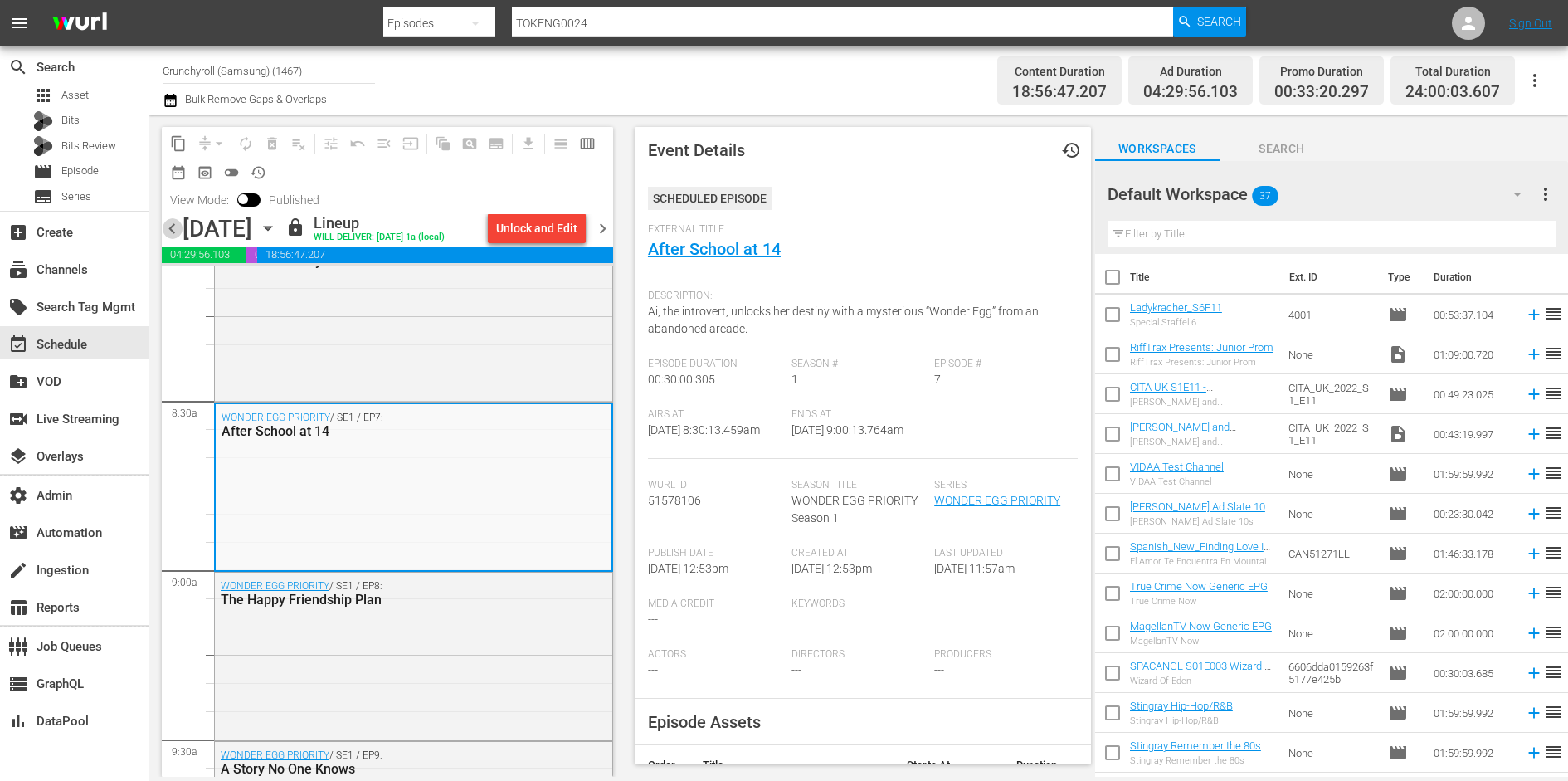
click at [171, 225] on span "chevron_left" at bounding box center [172, 228] width 21 height 21
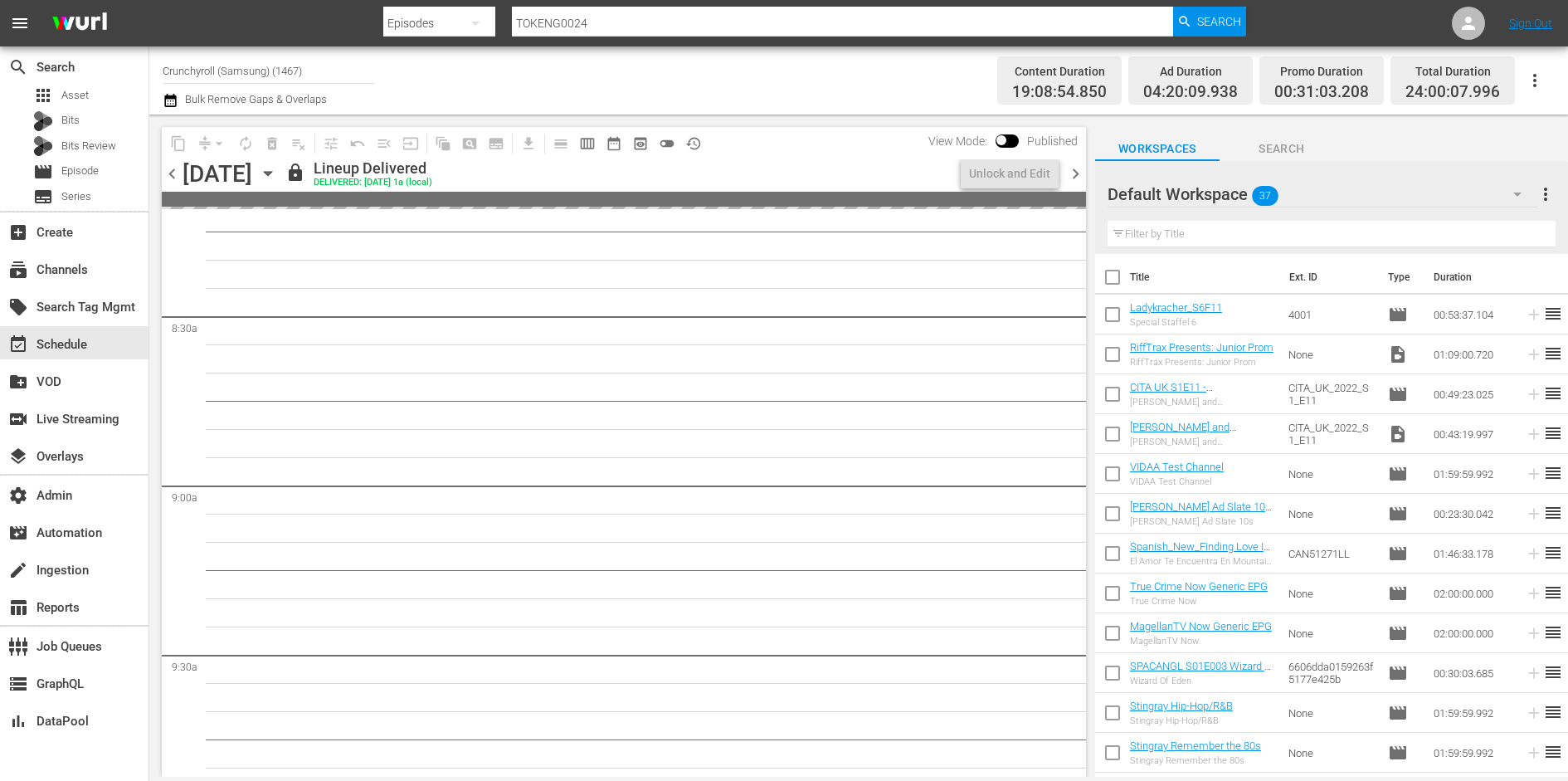
scroll to position [2742, 0]
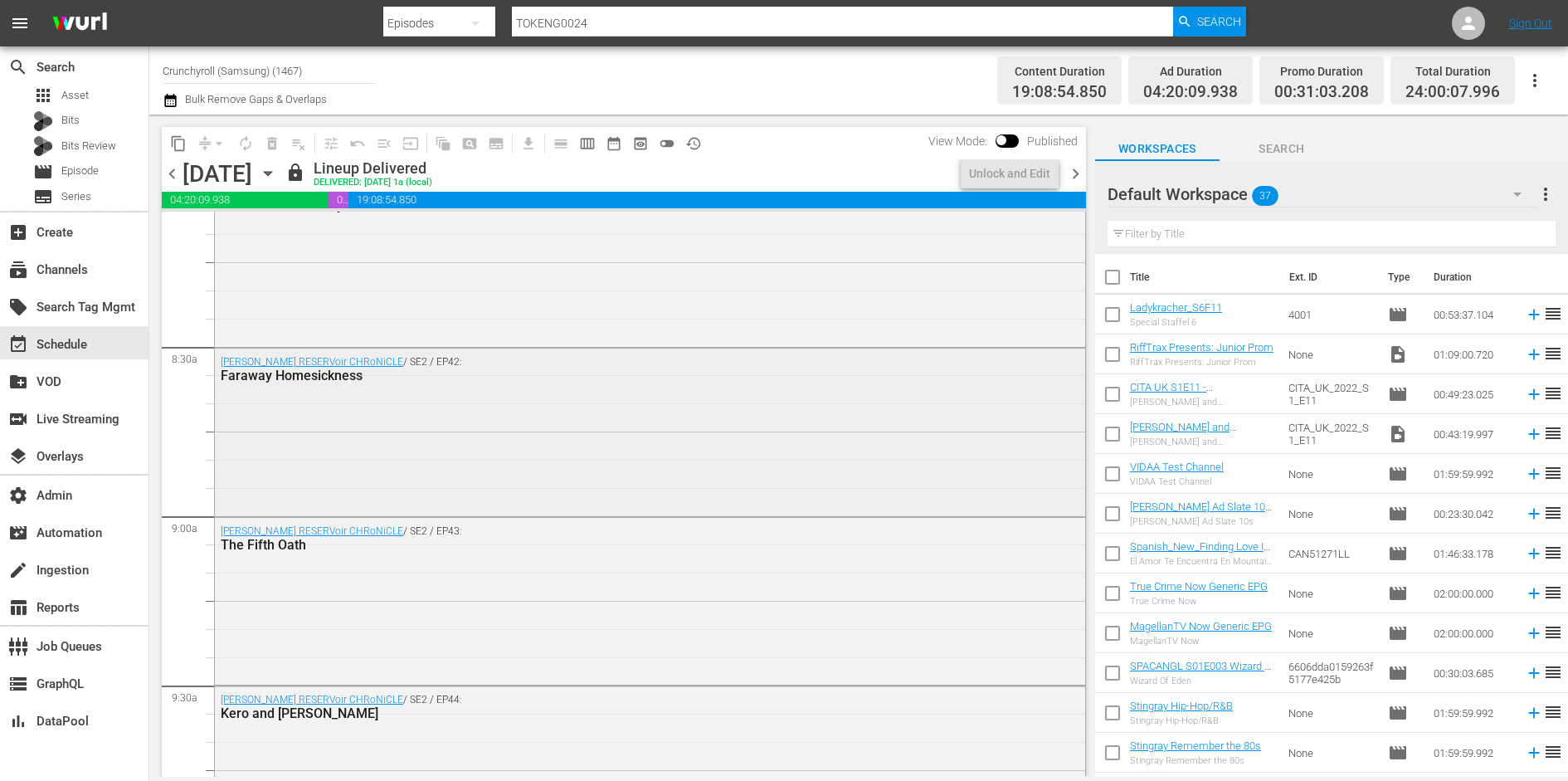
click at [515, 431] on div "Tsubasa RESERVoir CHRoNiCLE / SE2 / EP42: Faraway Homesickness" at bounding box center [650, 431] width 870 height 164
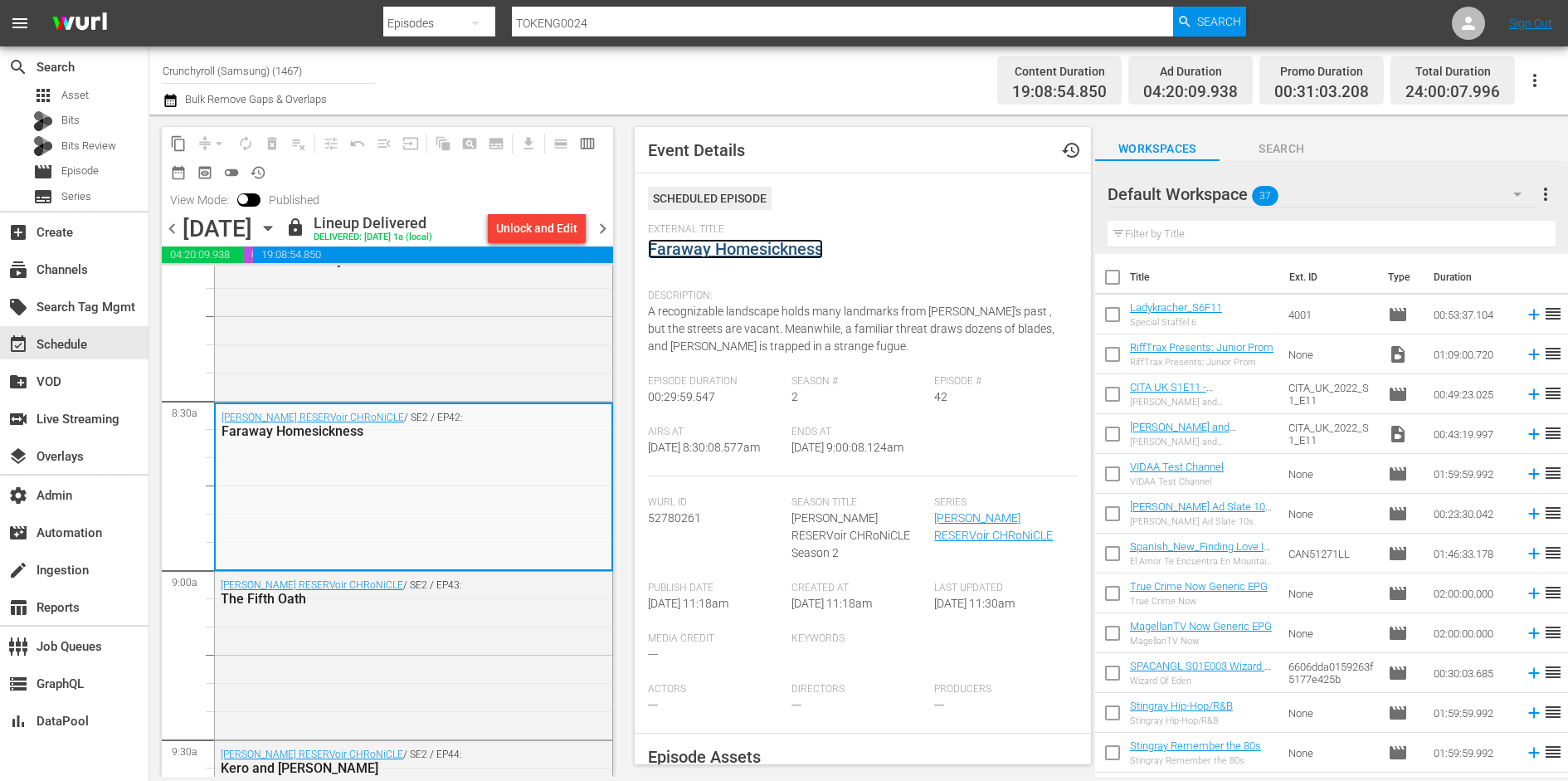
click at [769, 255] on link "Faraway Homesickness" at bounding box center [736, 249] width 175 height 20
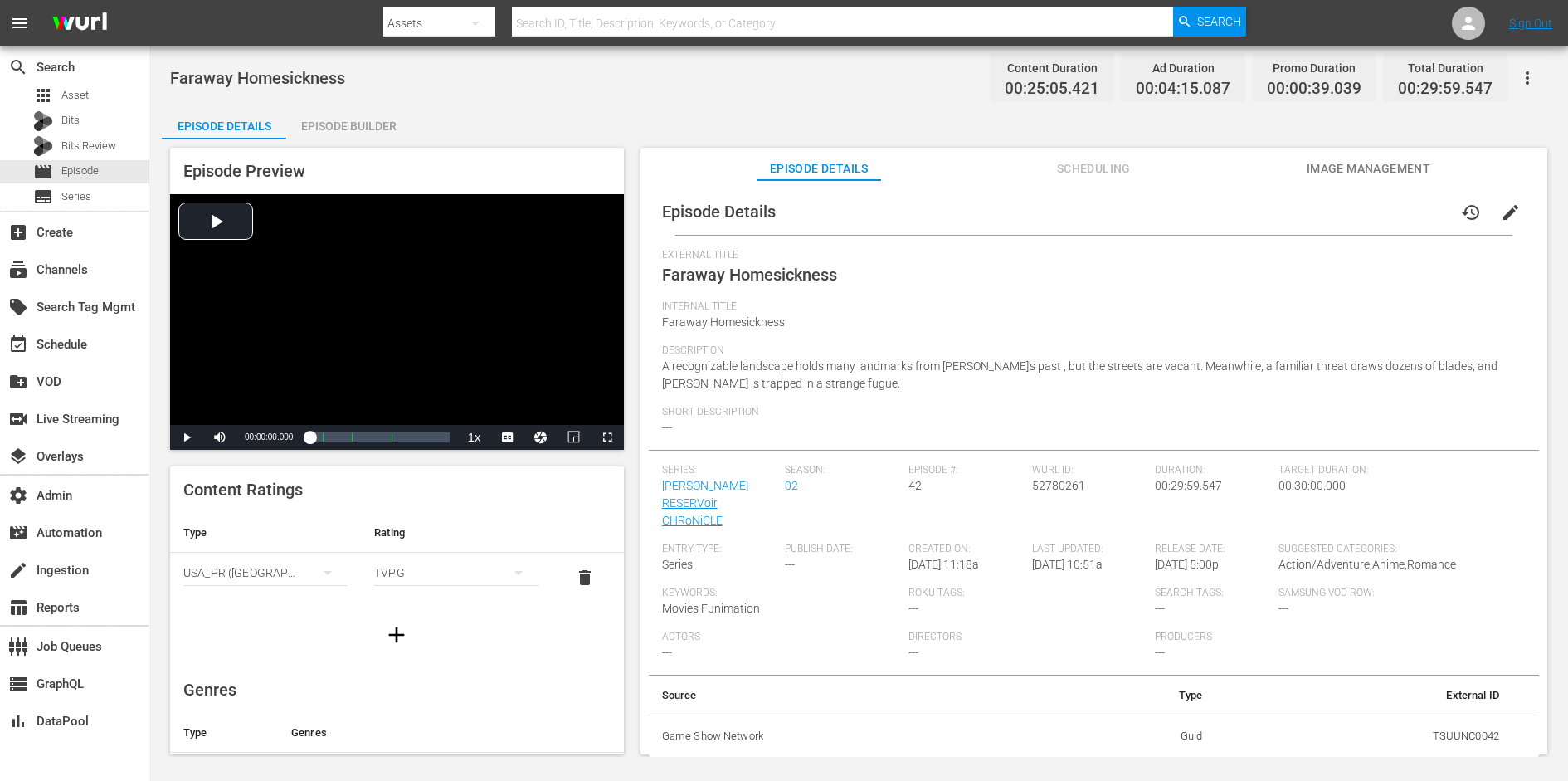
click at [260, 71] on span "Faraway Homesickness" at bounding box center [258, 78] width 175 height 20
copy span "Faraway Homesickness"
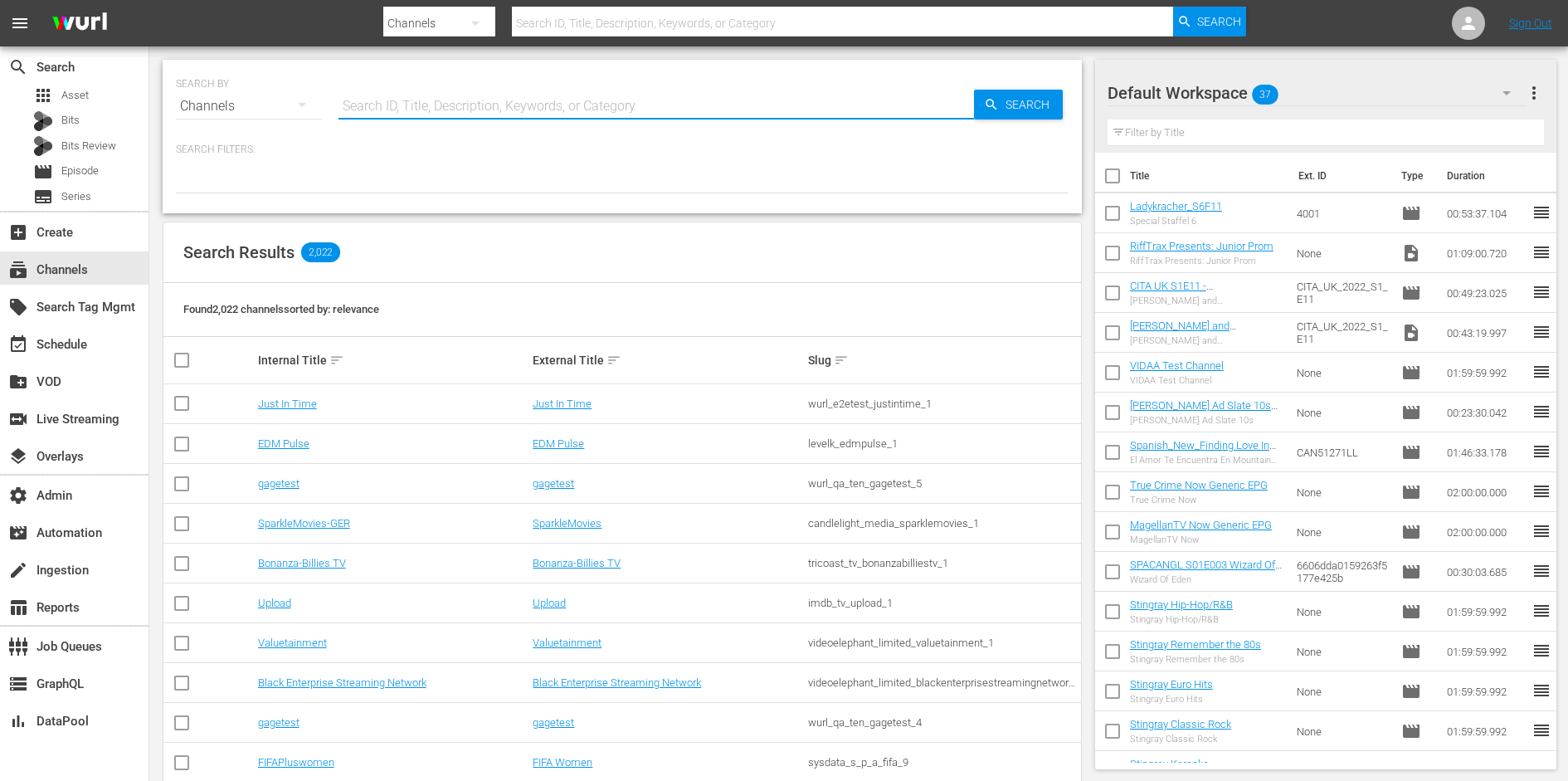
click at [424, 99] on input "text" at bounding box center [656, 105] width 635 height 40
type input "crunchyroll"
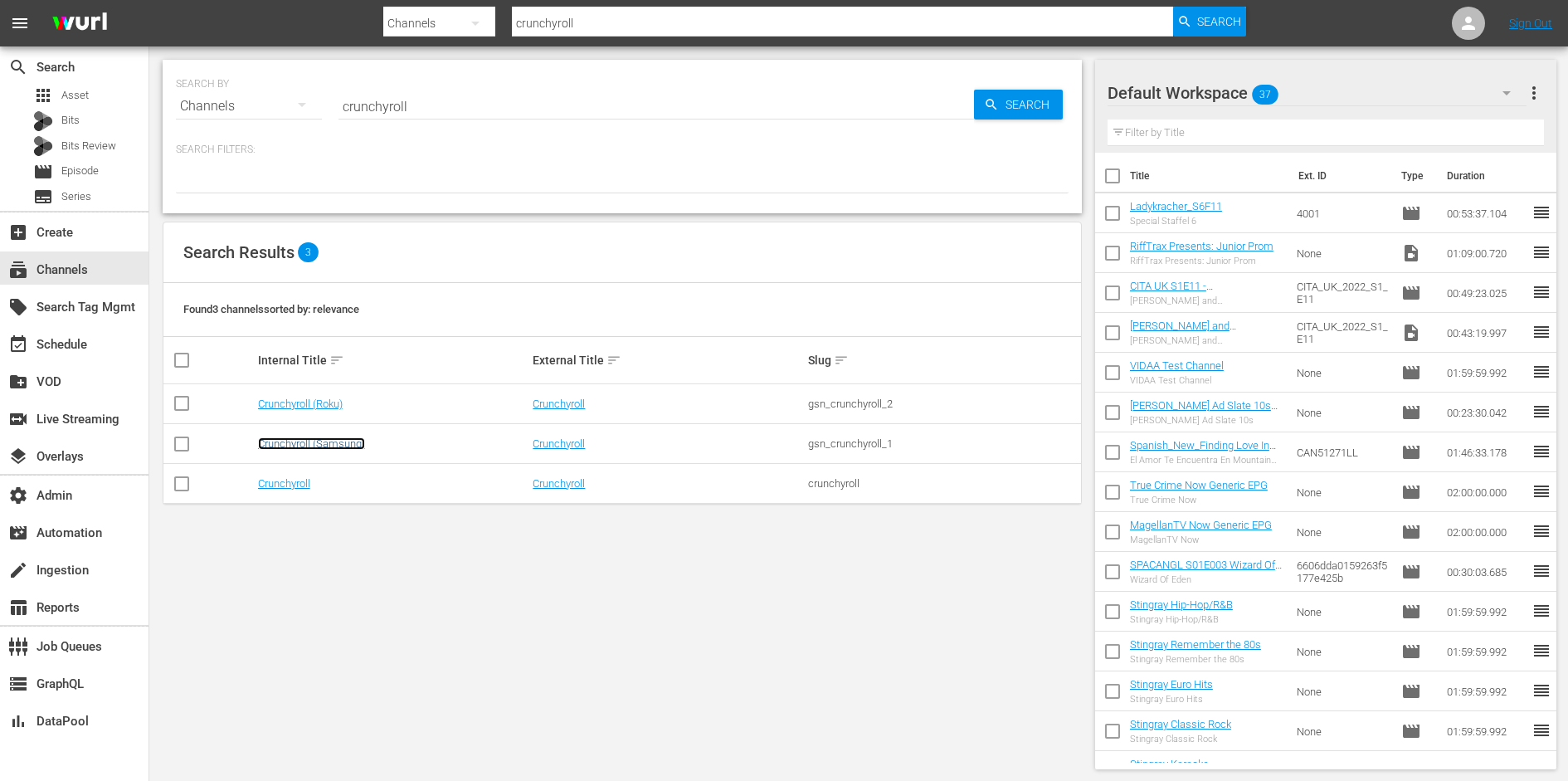
click at [297, 440] on link "Crunchyroll (Samsung)" at bounding box center [311, 443] width 107 height 13
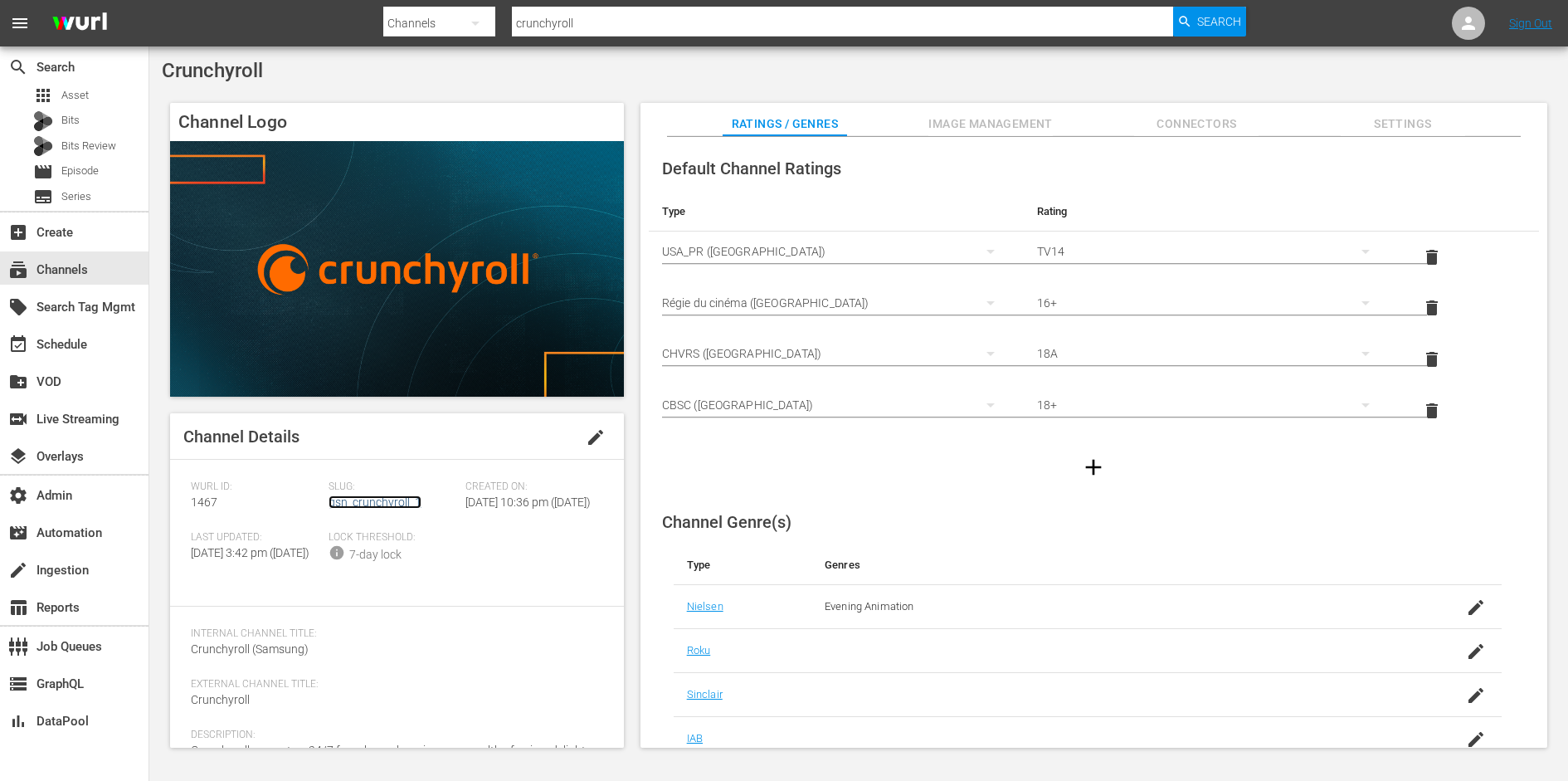
click at [357, 509] on link "gsn_crunchyroll_1" at bounding box center [375, 502] width 93 height 13
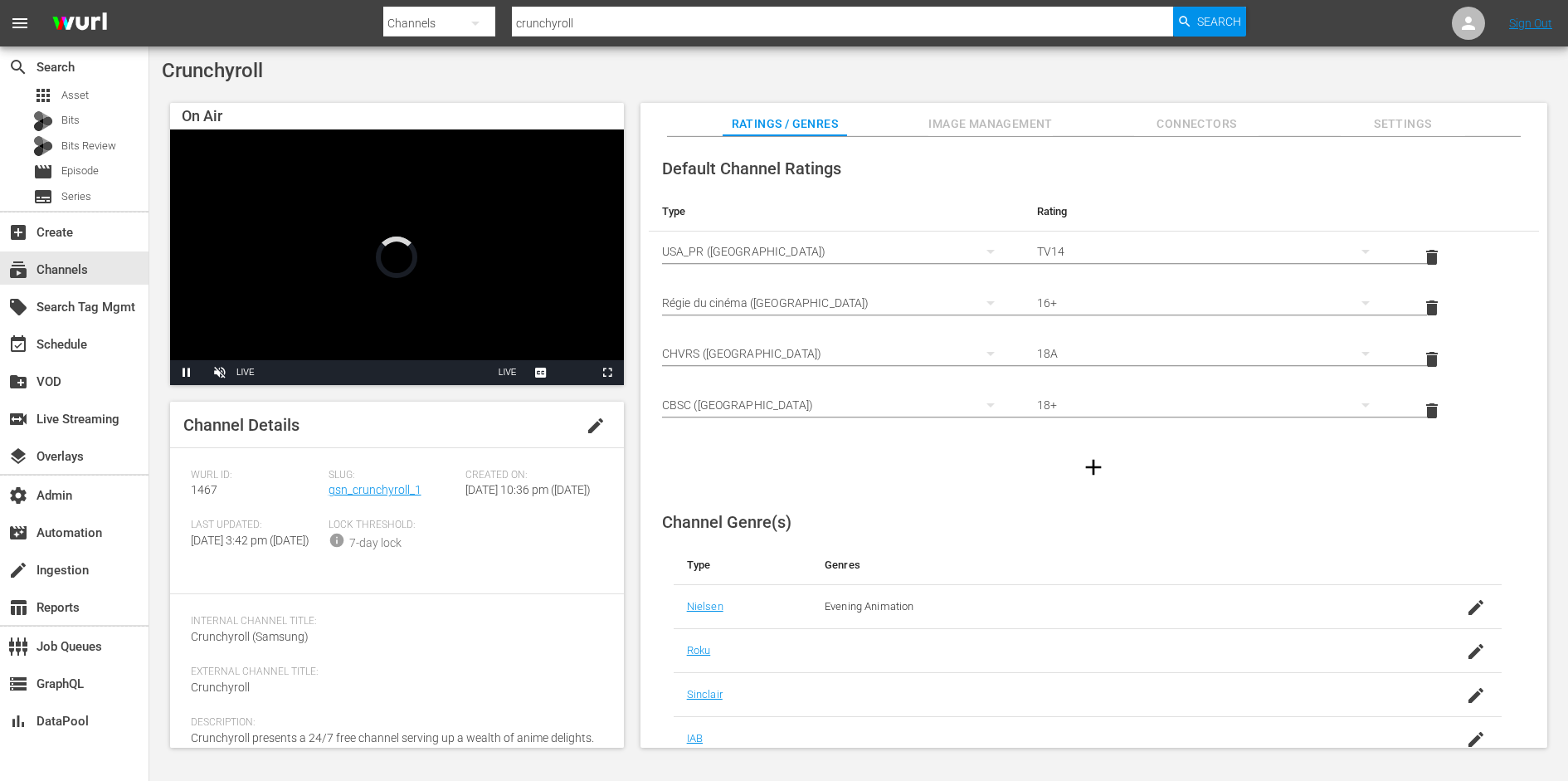
click at [1383, 137] on div "Default Channel Ratings Type Rating Select Rating Type USA_PR (United States of…" at bounding box center [1094, 443] width 907 height 612
click at [1383, 121] on span "Settings" at bounding box center [1404, 124] width 125 height 21
